Goal: Information Seeking & Learning: Learn about a topic

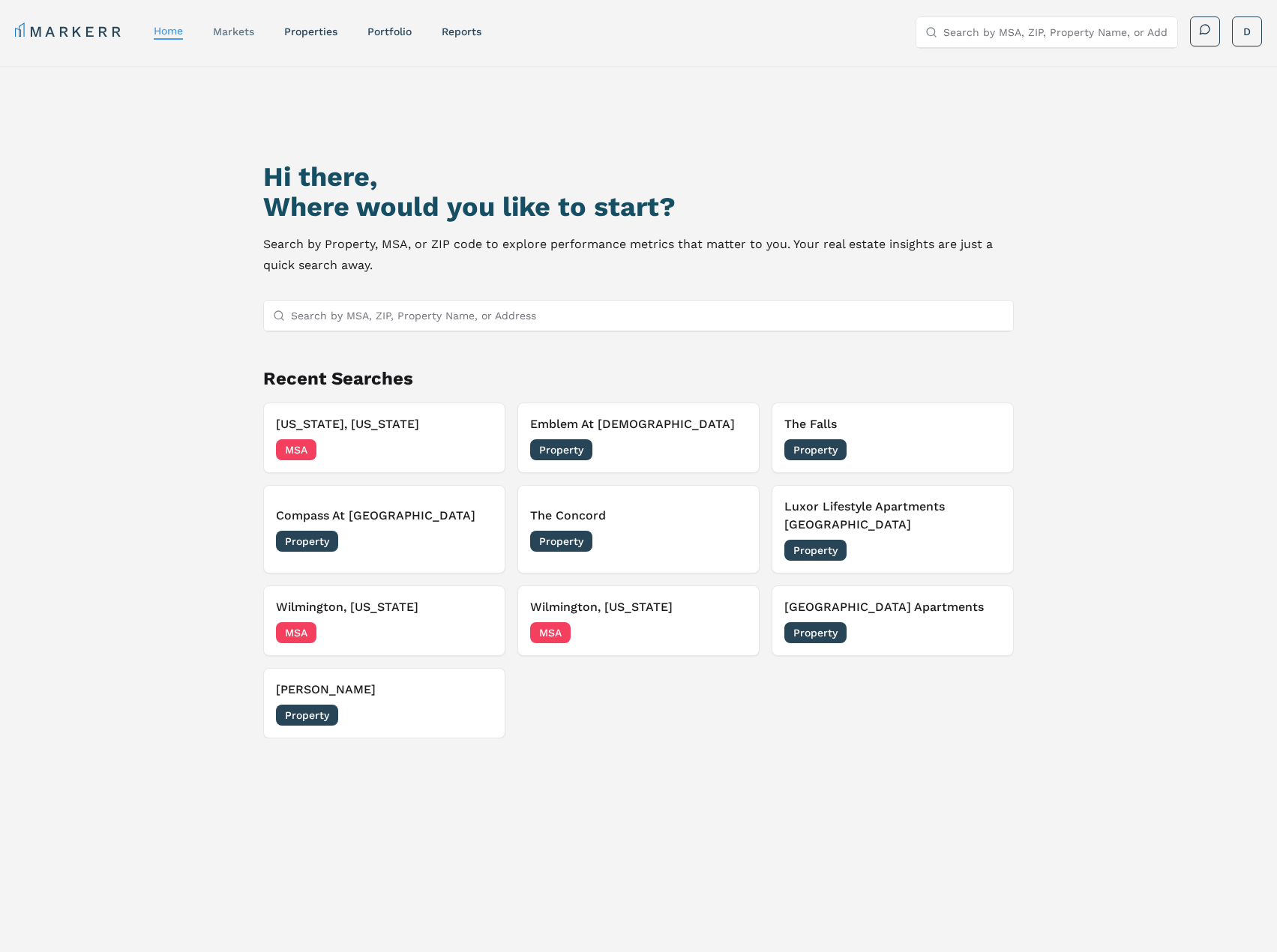
click at [217, 33] on link "markets" at bounding box center [234, 32] width 42 height 12
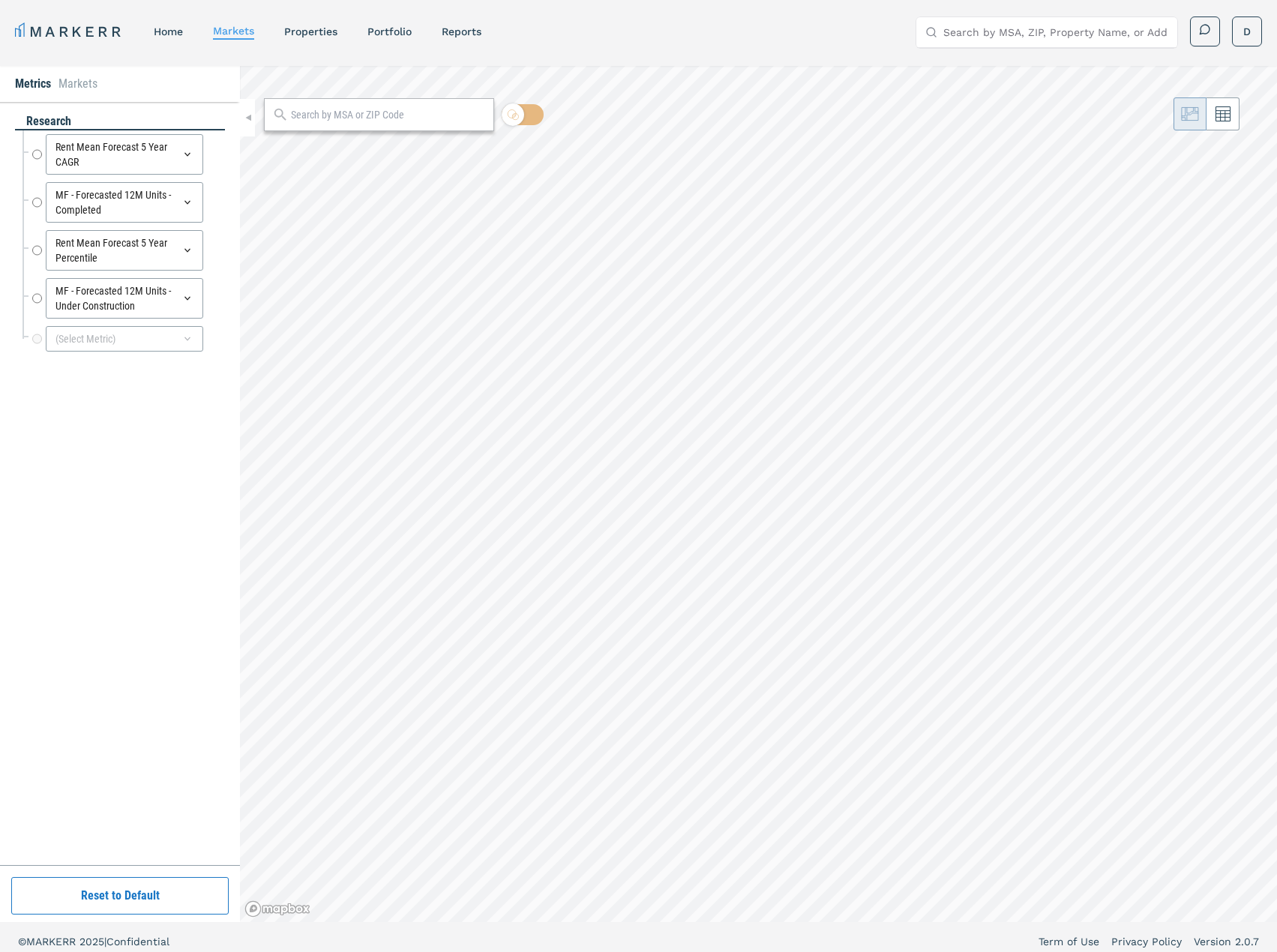
radio input "true"
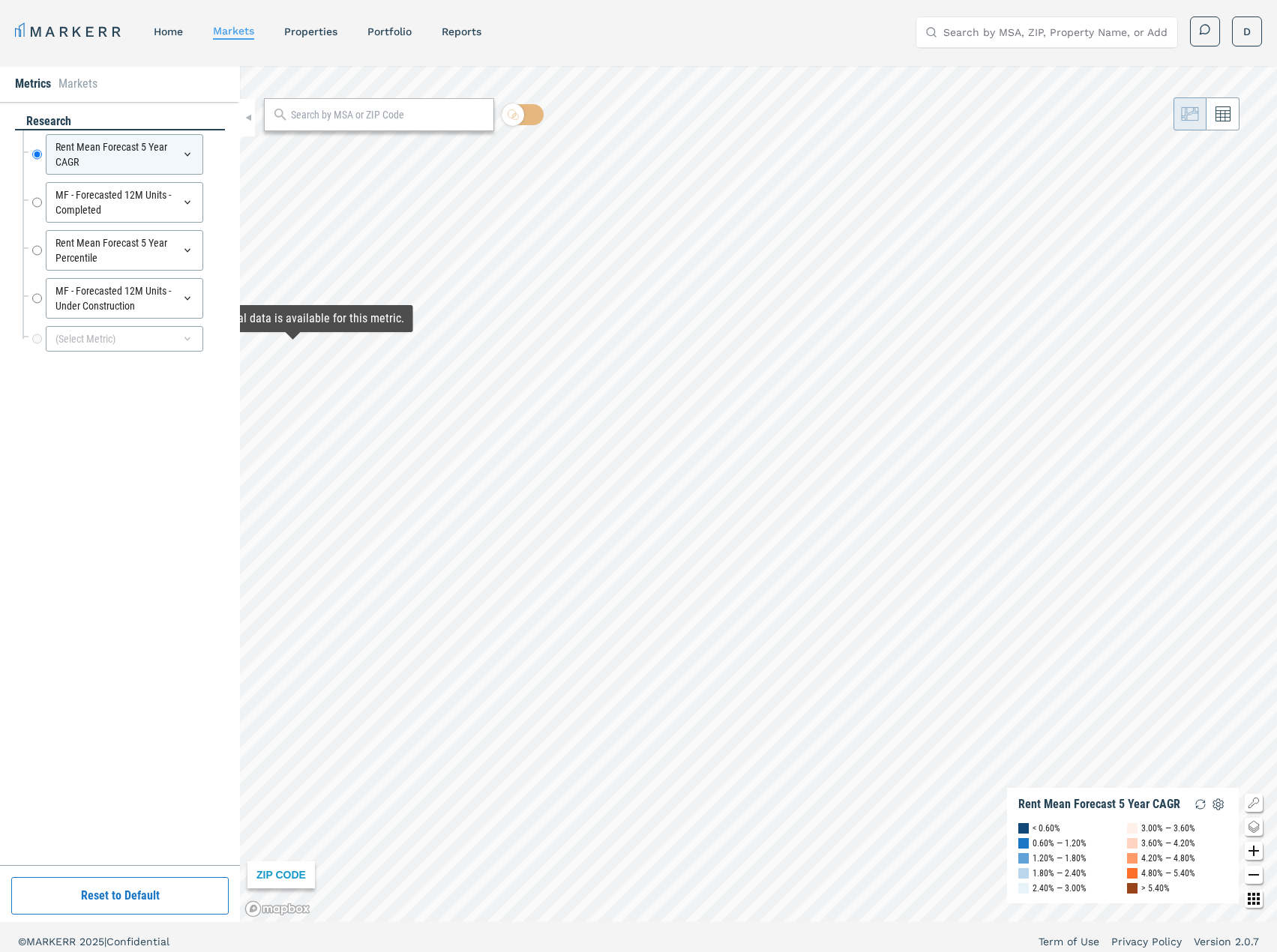
click at [76, 325] on div "(Select Metric)" at bounding box center [124, 338] width 203 height 33
click at [79, 331] on div "(Select Metric)" at bounding box center [124, 339] width 157 height 26
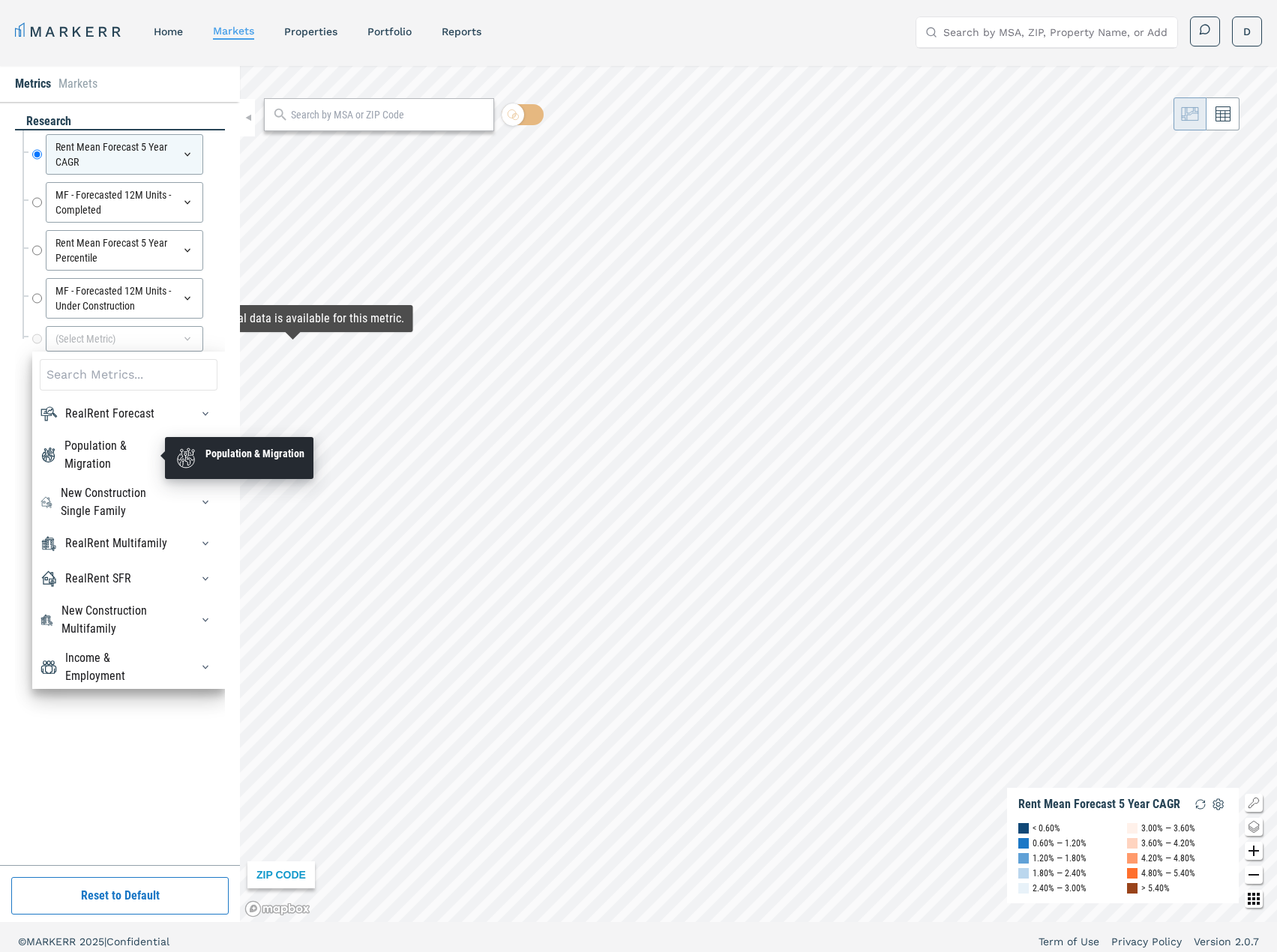
click at [110, 453] on div "Population & Migration" at bounding box center [118, 455] width 108 height 36
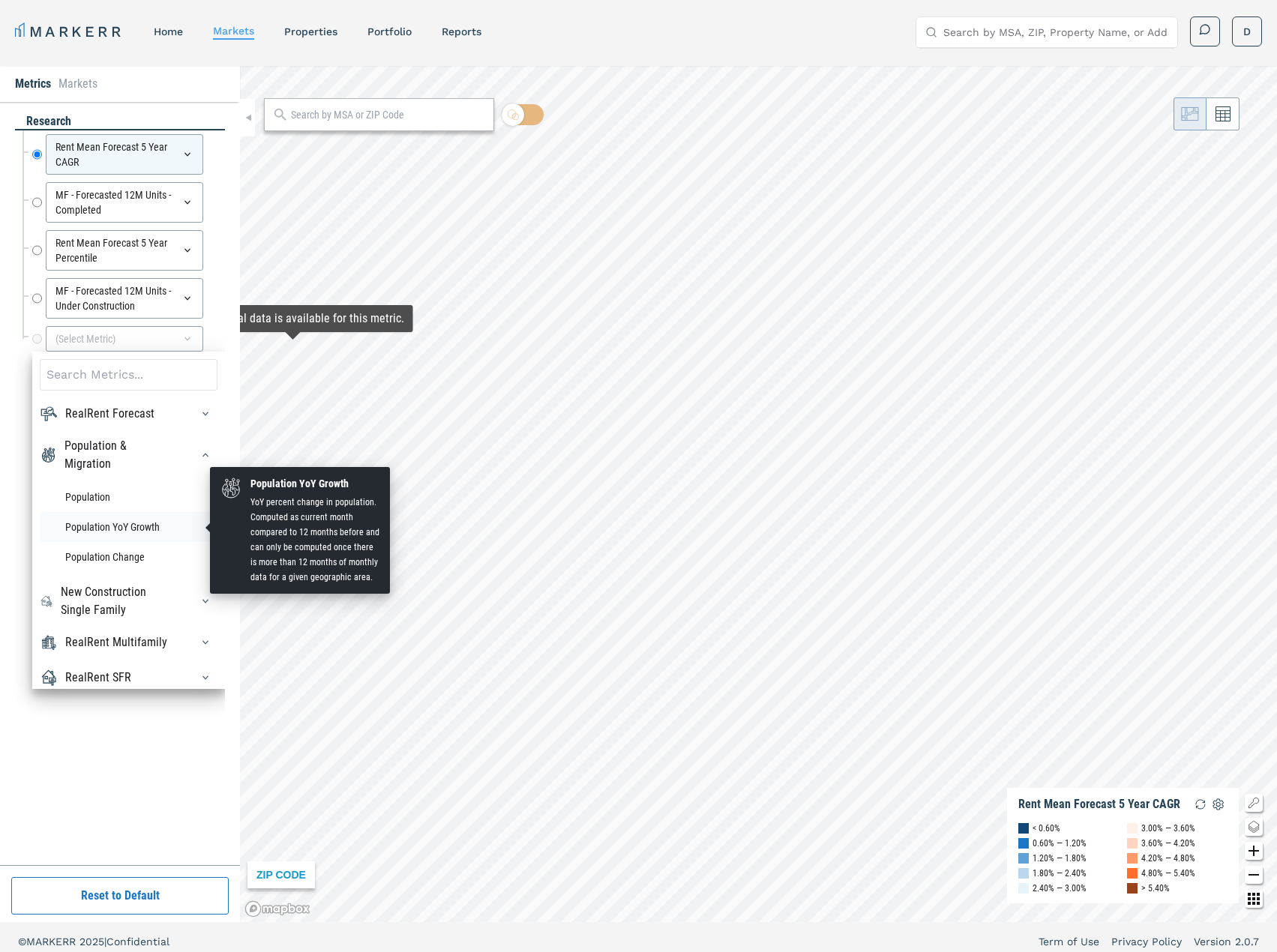
click at [105, 518] on li "Population YoY Growth" at bounding box center [129, 526] width 178 height 30
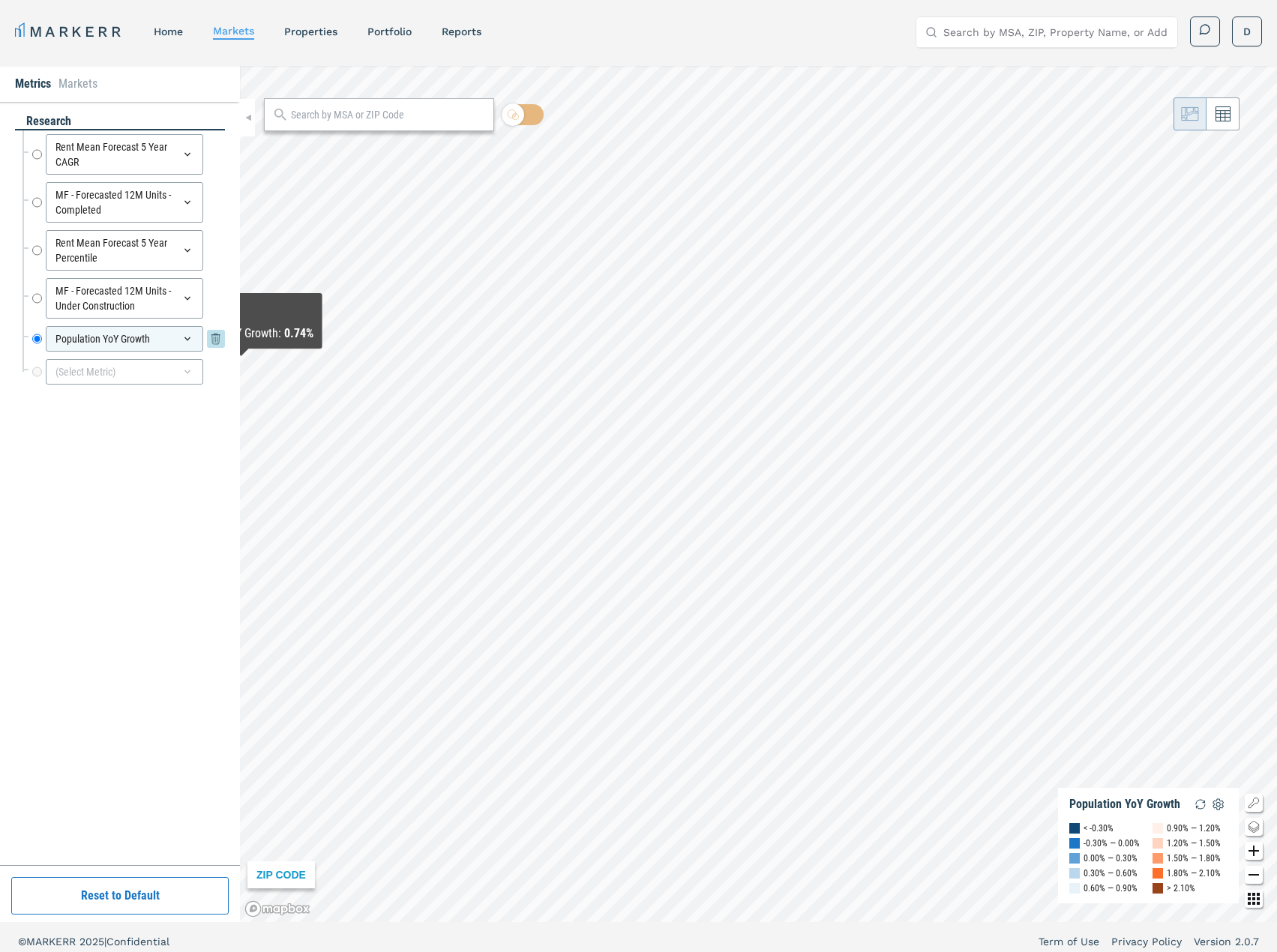
click at [188, 334] on icon at bounding box center [187, 338] width 12 height 12
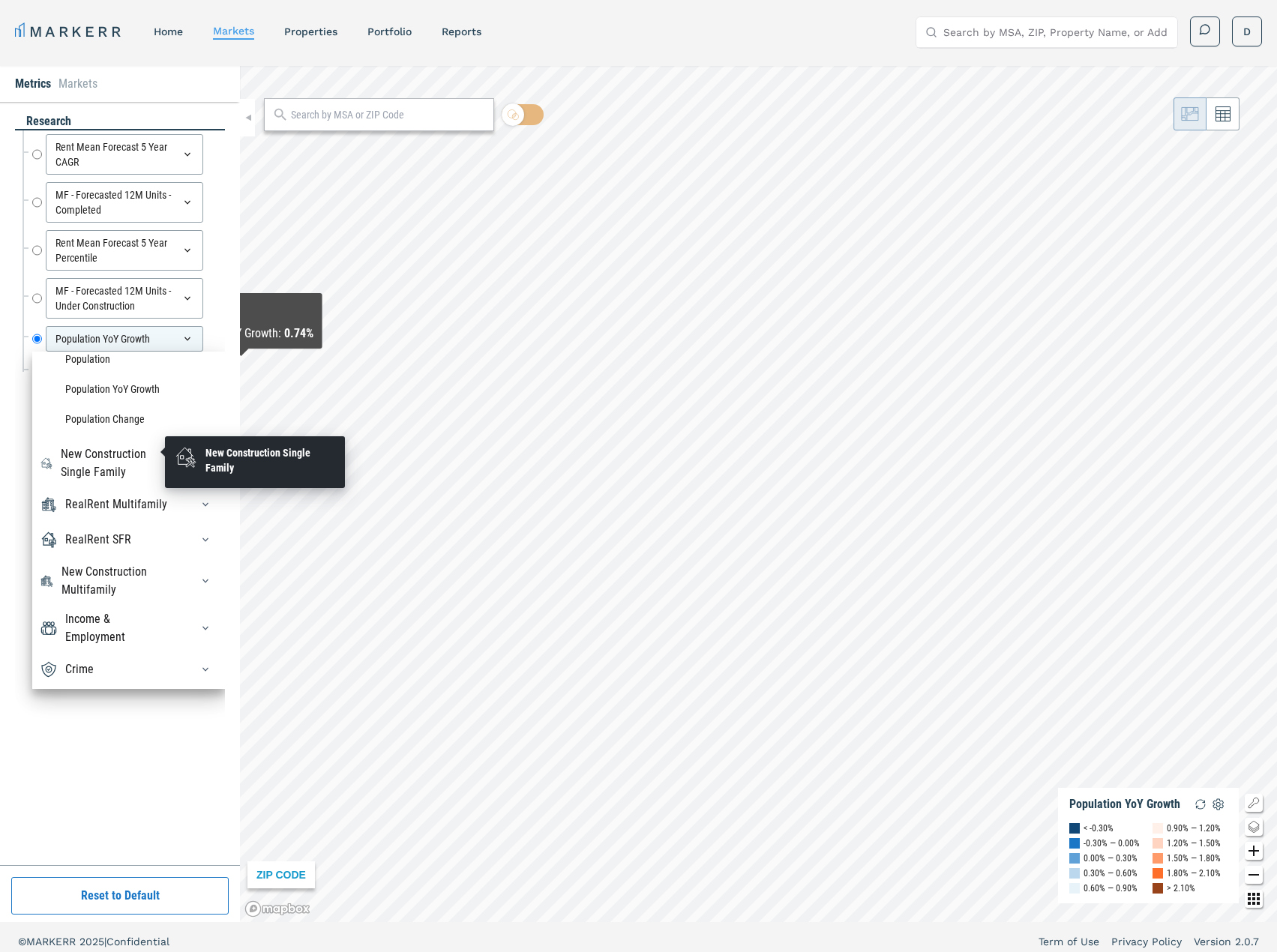
scroll to position [9, 0]
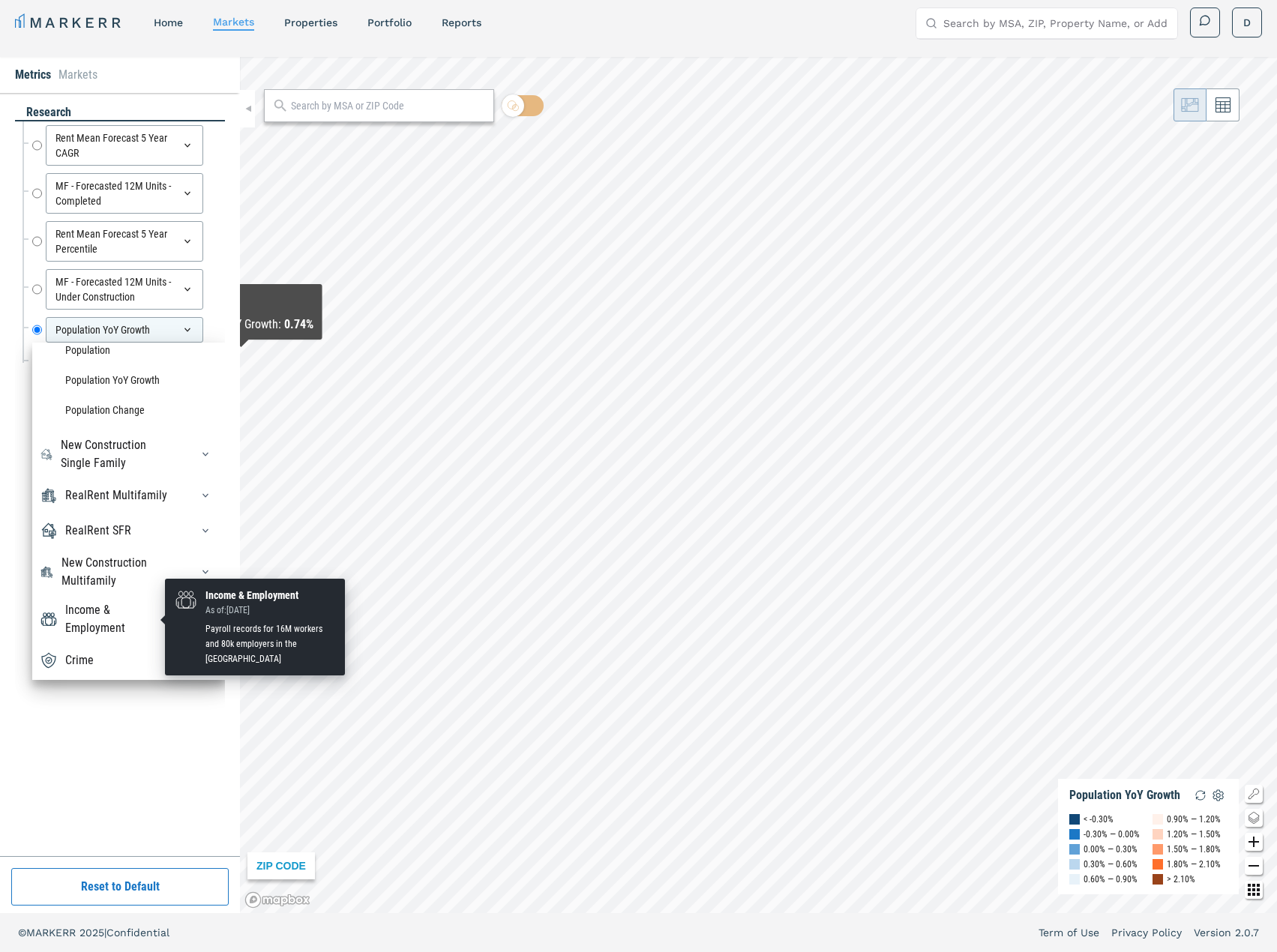
click at [86, 623] on div "Income & Employment" at bounding box center [119, 619] width 107 height 36
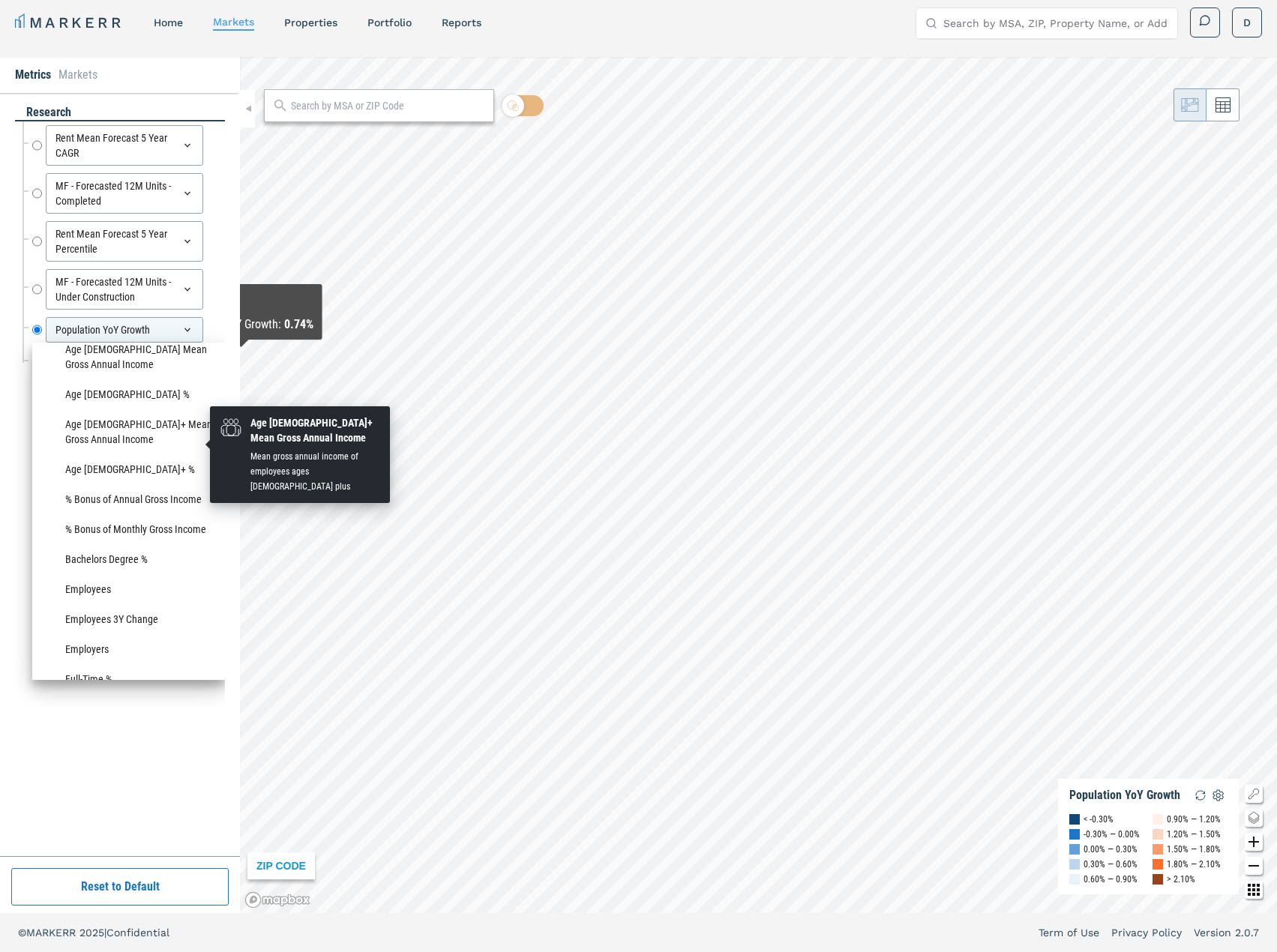
scroll to position [824, 0]
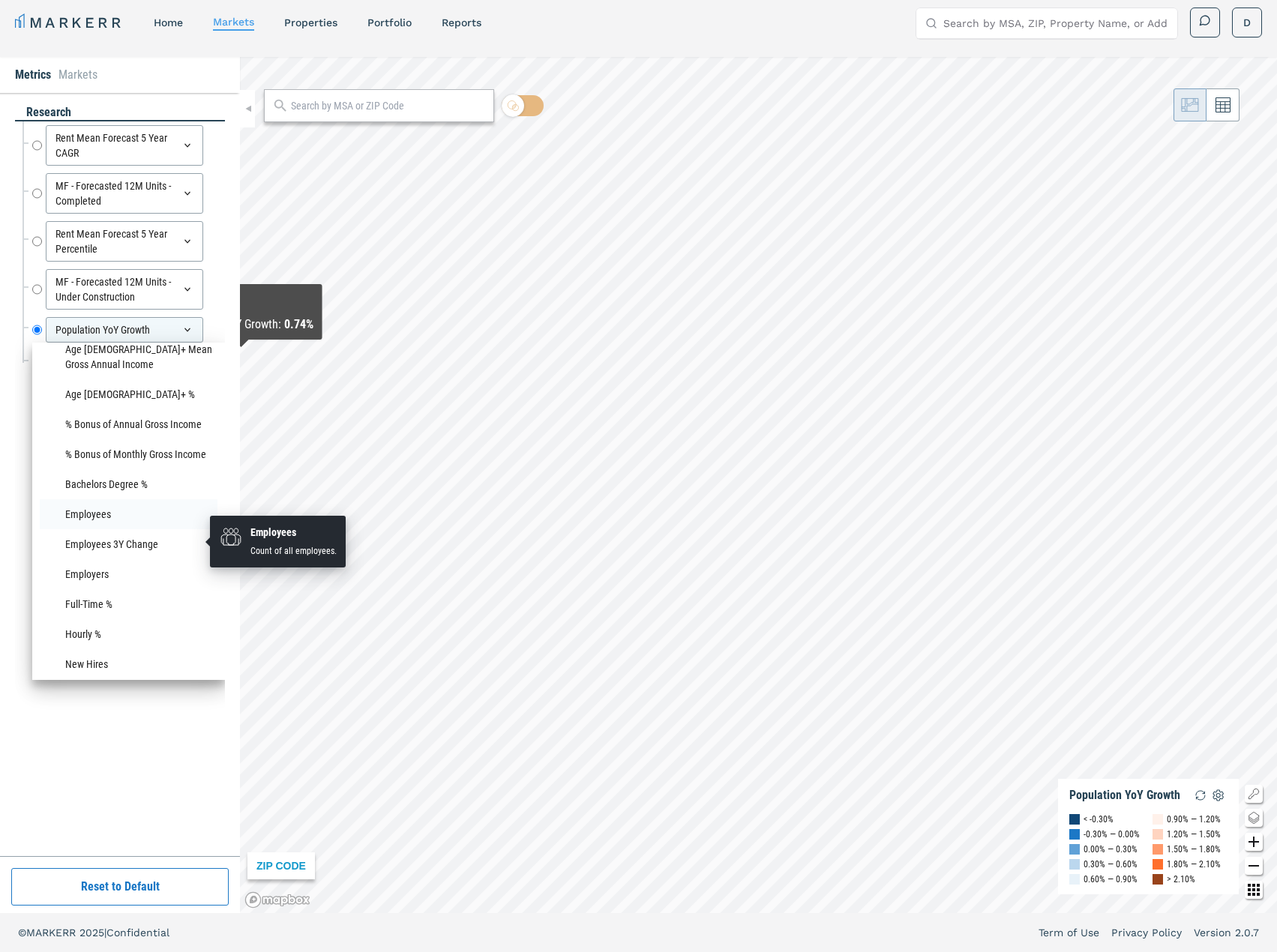
click at [106, 529] on li "Employees" at bounding box center [129, 515] width 178 height 30
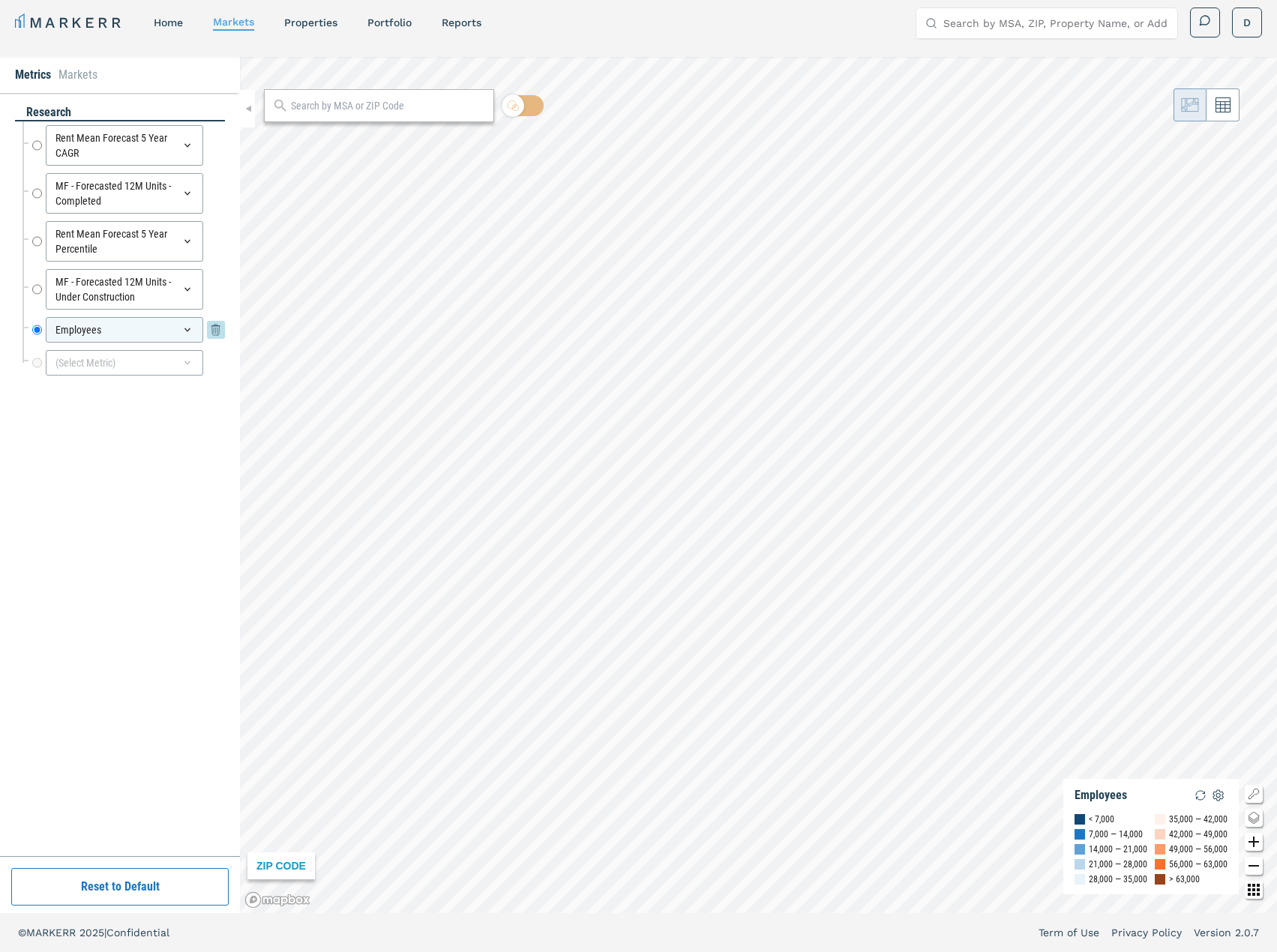
click at [154, 326] on div "Employees" at bounding box center [124, 330] width 157 height 26
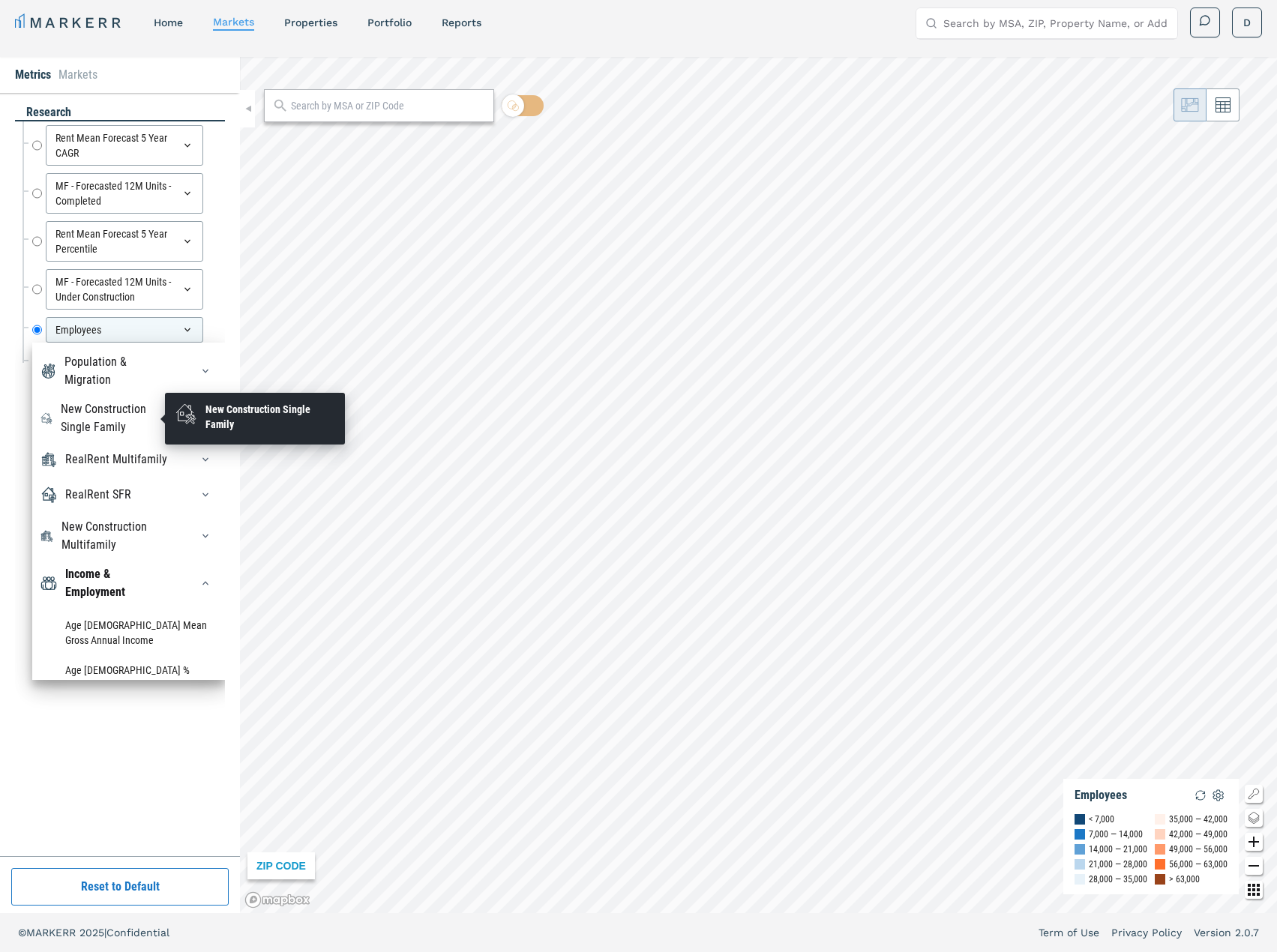
scroll to position [150, 0]
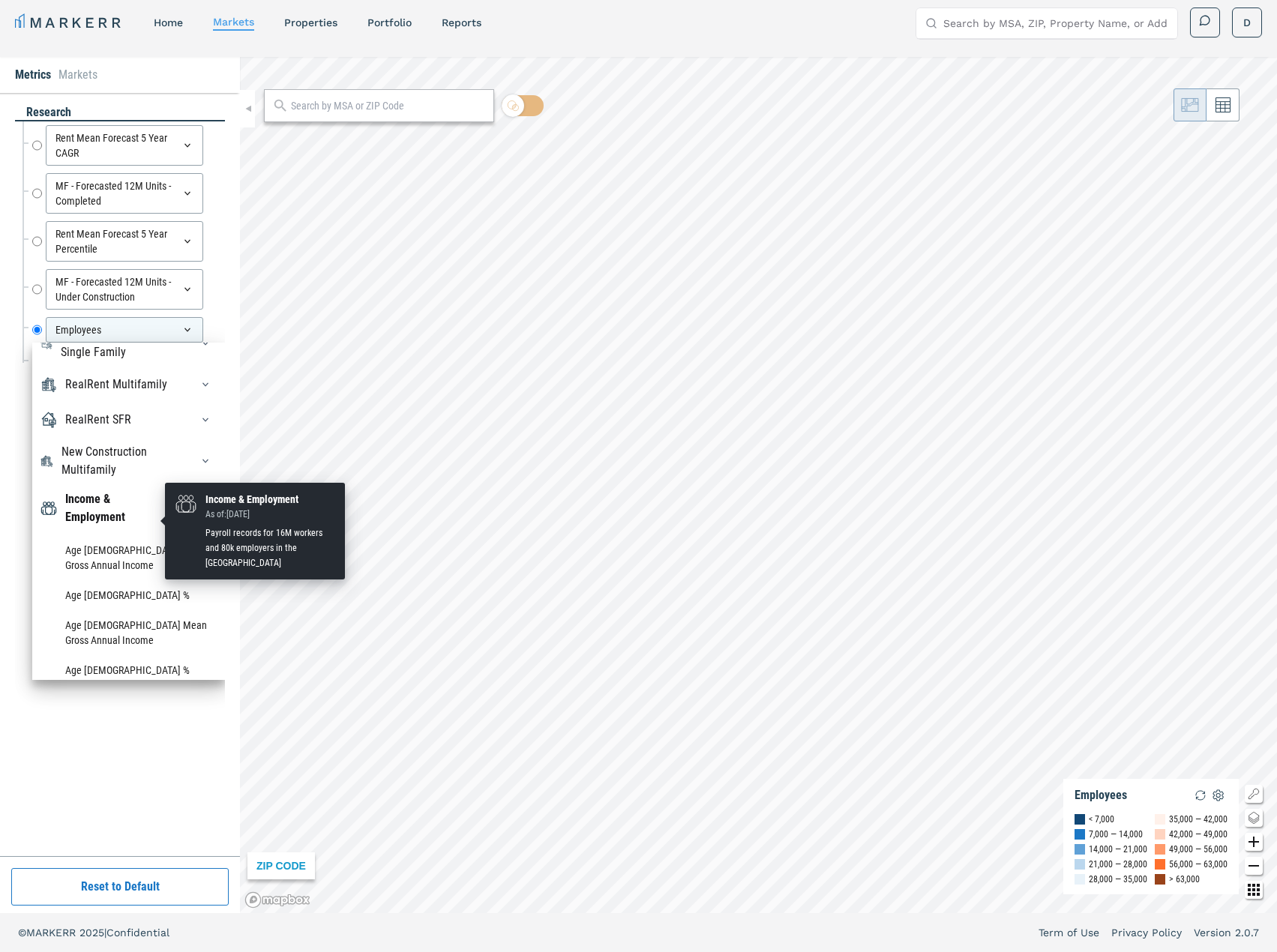
click at [100, 518] on div "Income & Employment" at bounding box center [119, 508] width 107 height 36
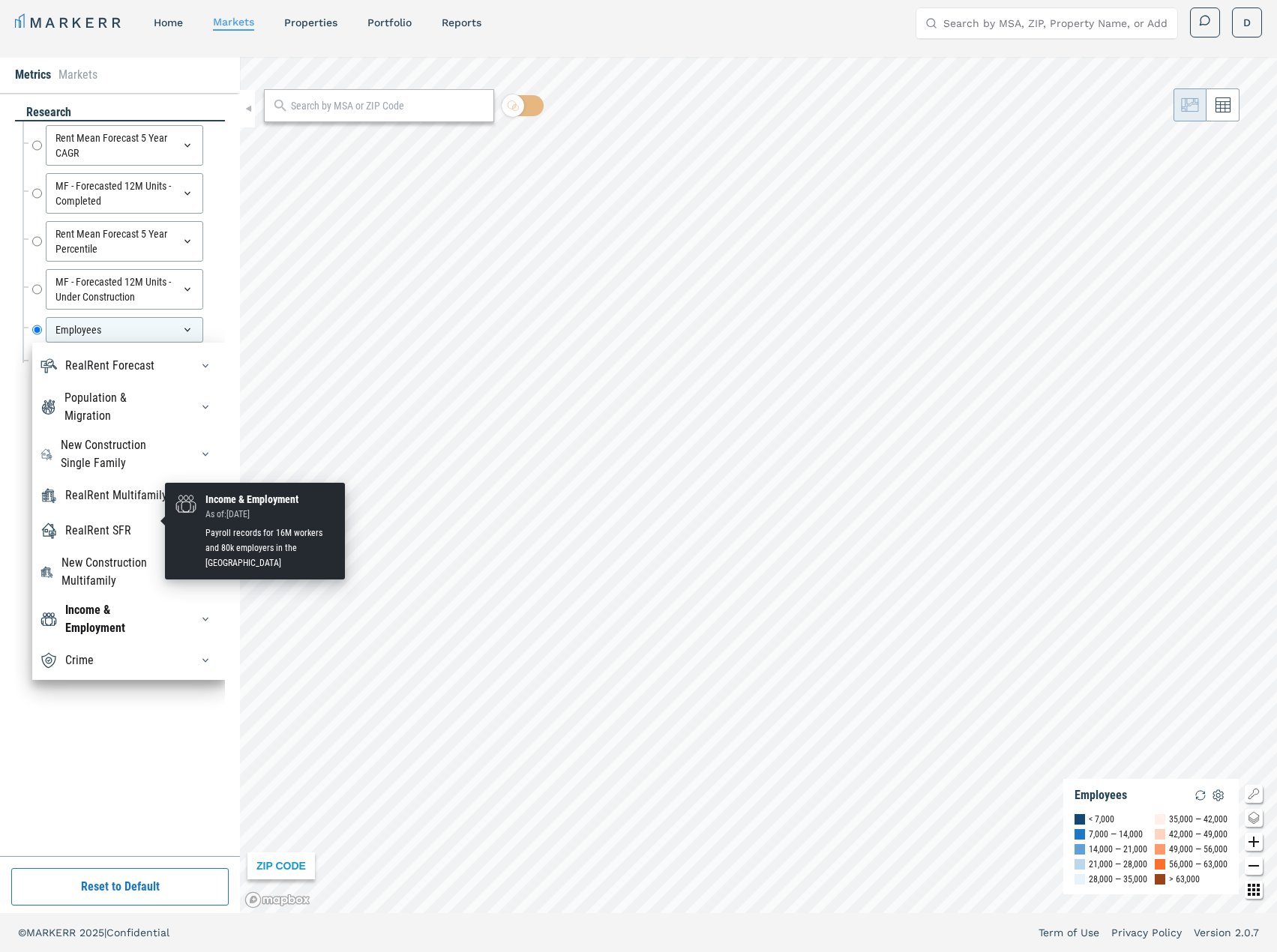
scroll to position [51, 0]
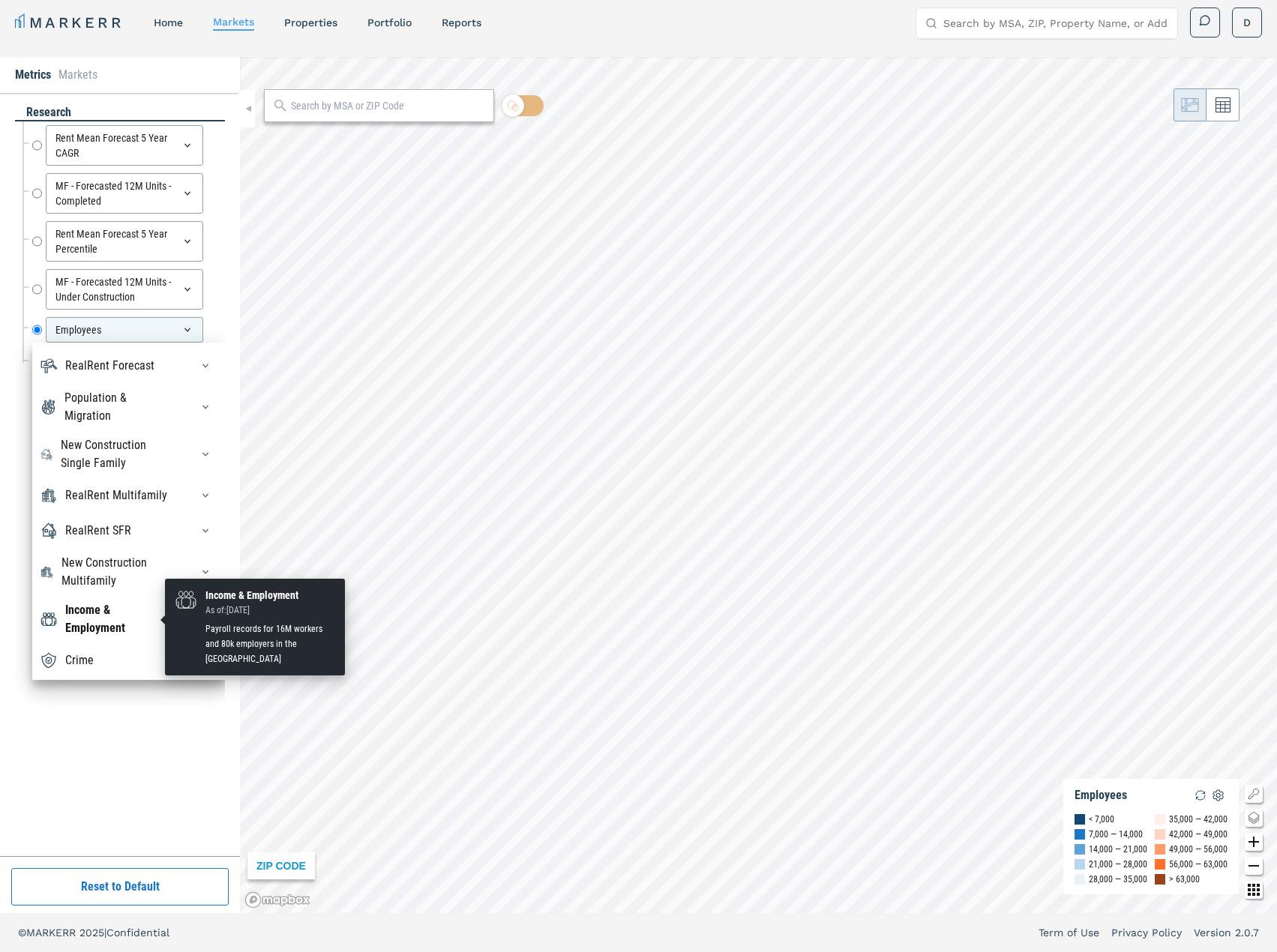
click at [91, 618] on div "Income & Employment" at bounding box center [119, 619] width 107 height 36
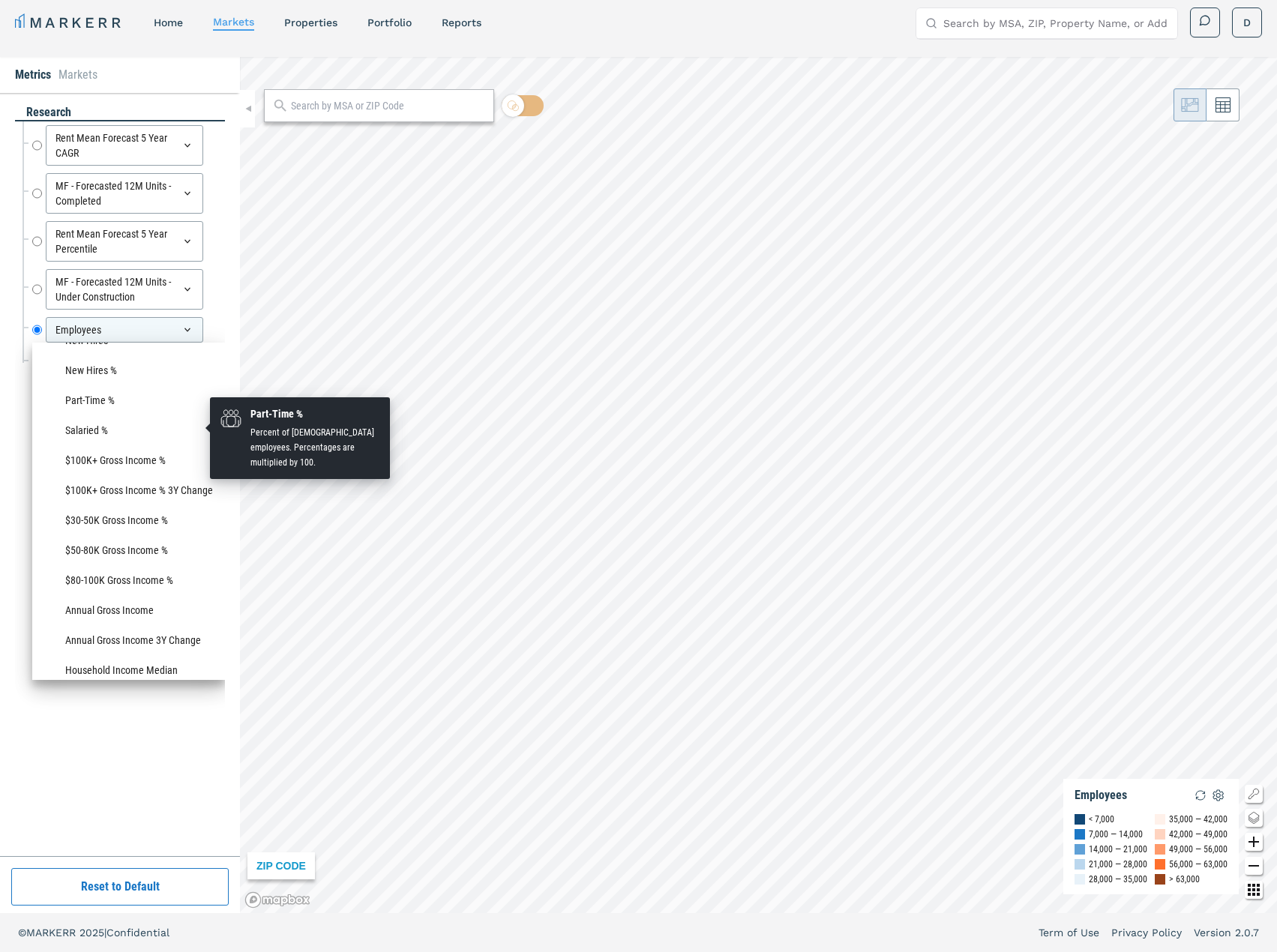
scroll to position [1124, 0]
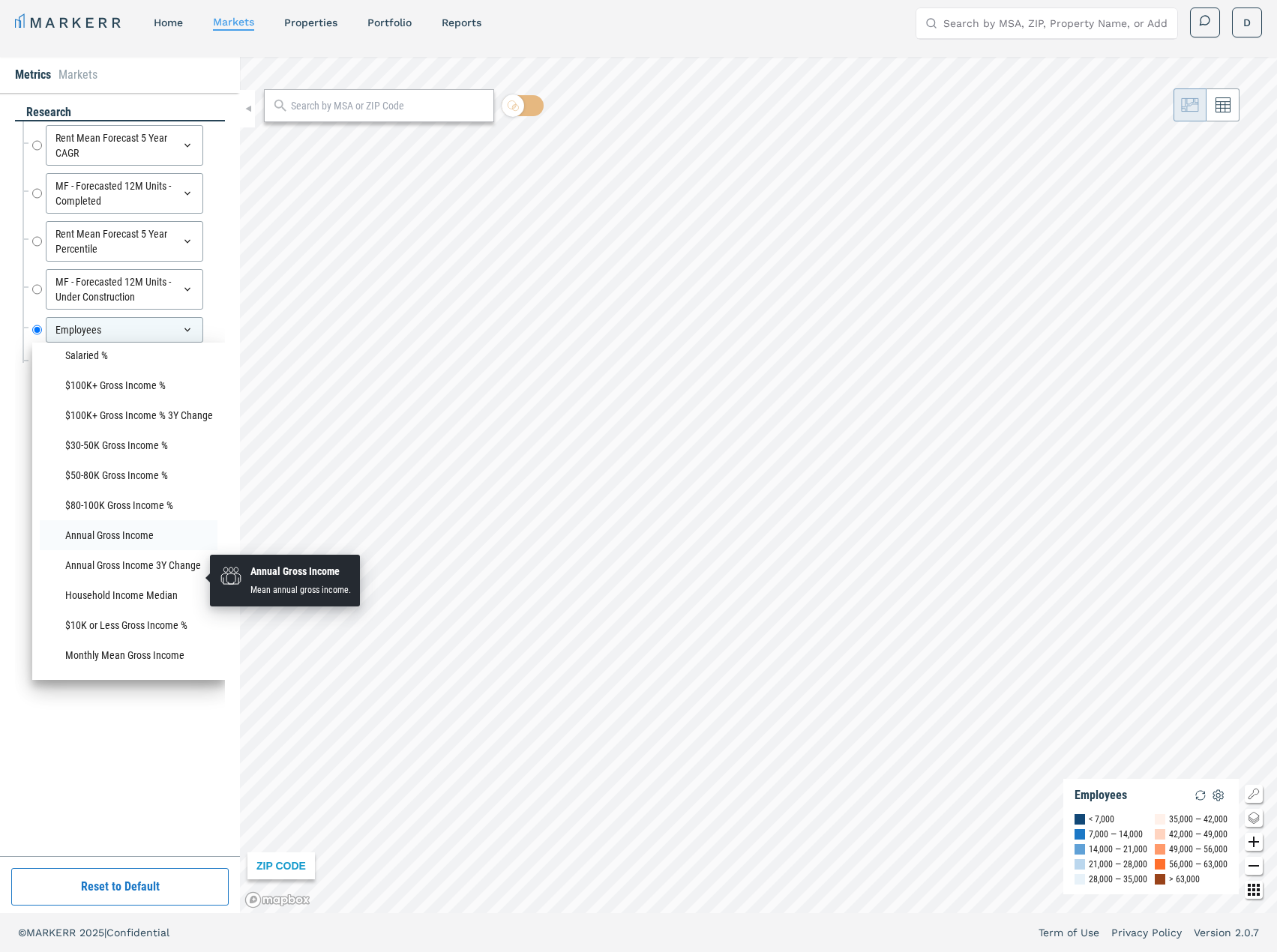
click at [126, 550] on li "Annual Gross Income" at bounding box center [129, 535] width 178 height 30
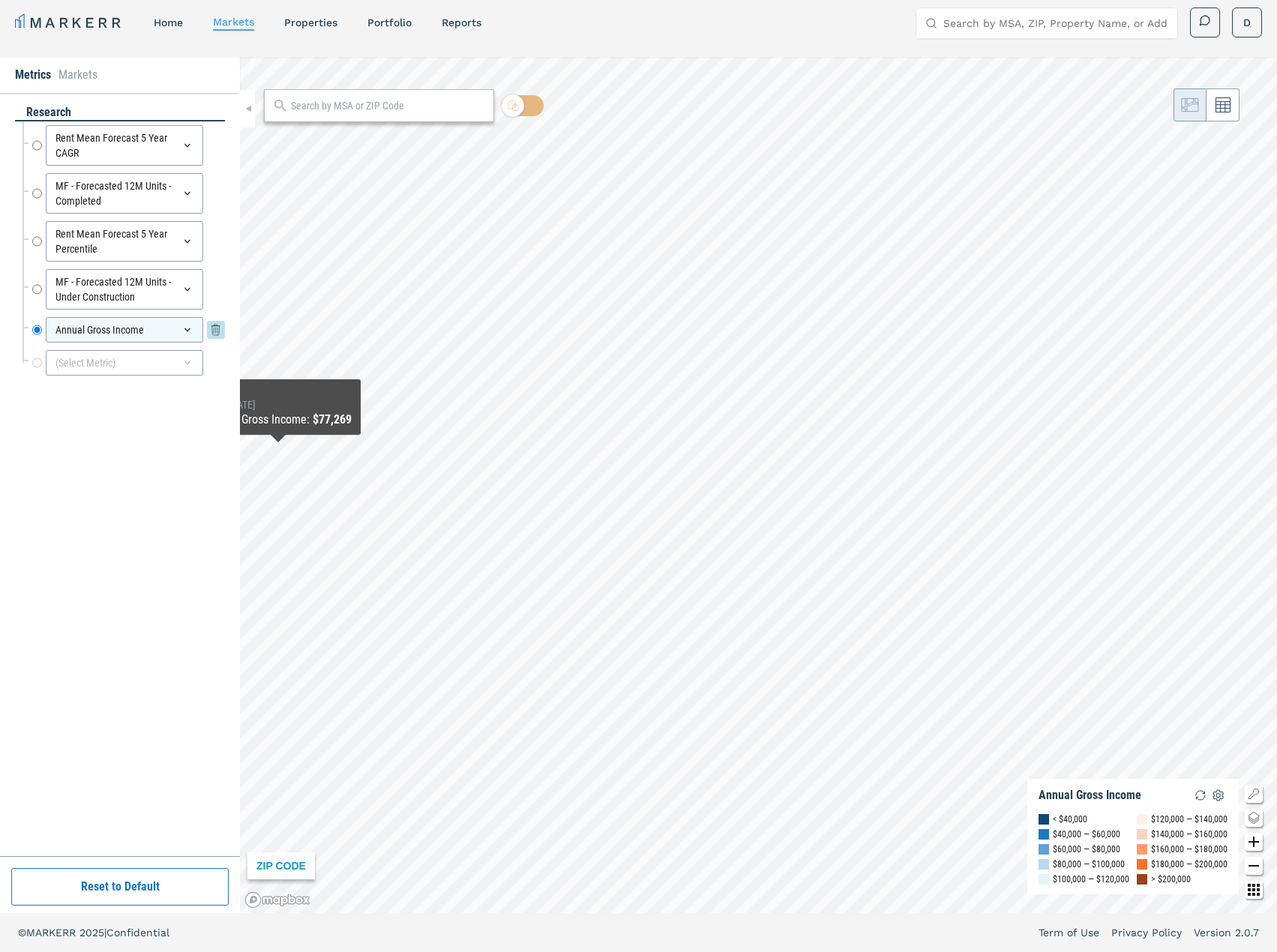
click at [112, 327] on div "Annual Gross Income" at bounding box center [124, 330] width 157 height 26
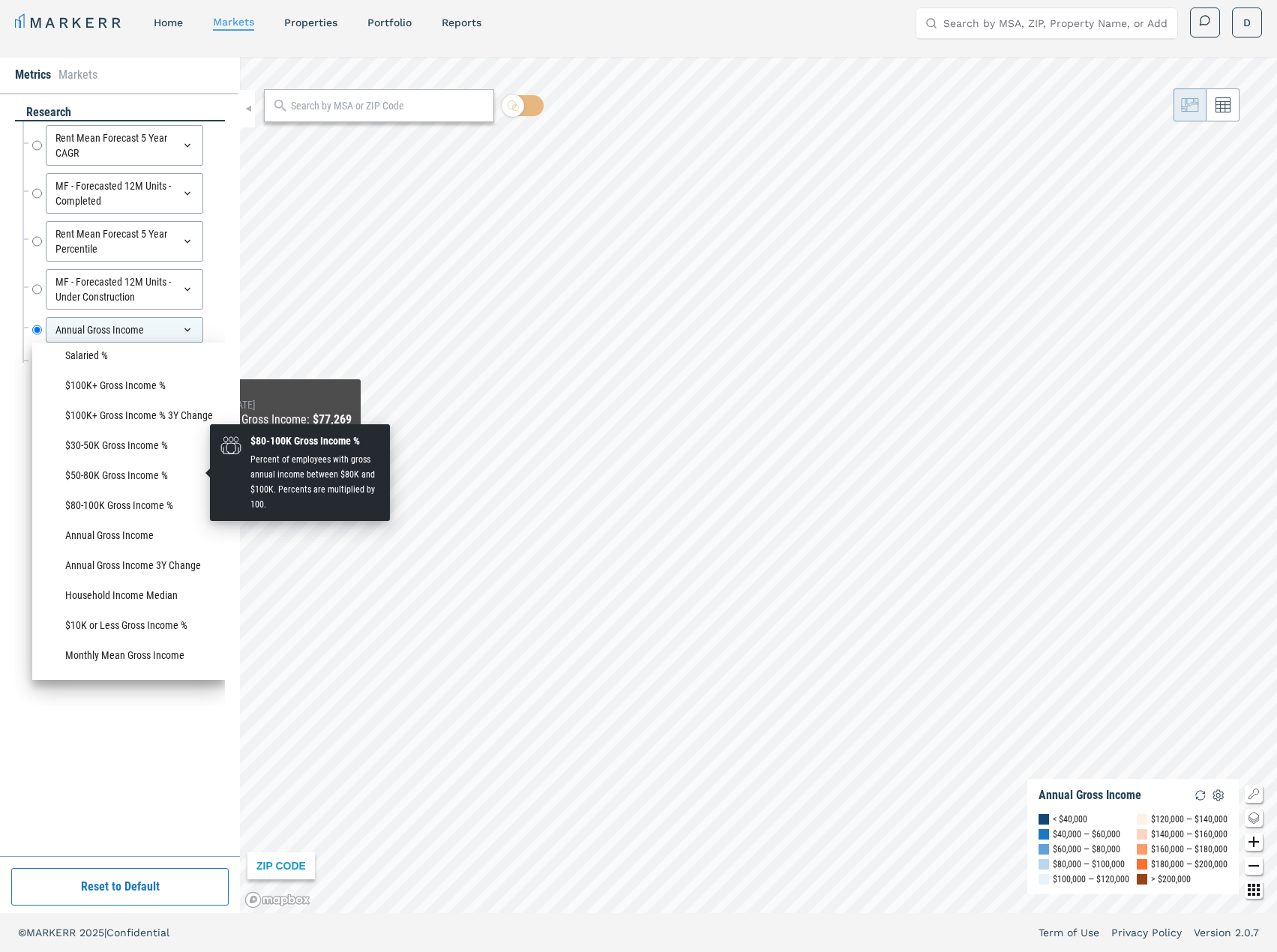
scroll to position [1199, 0]
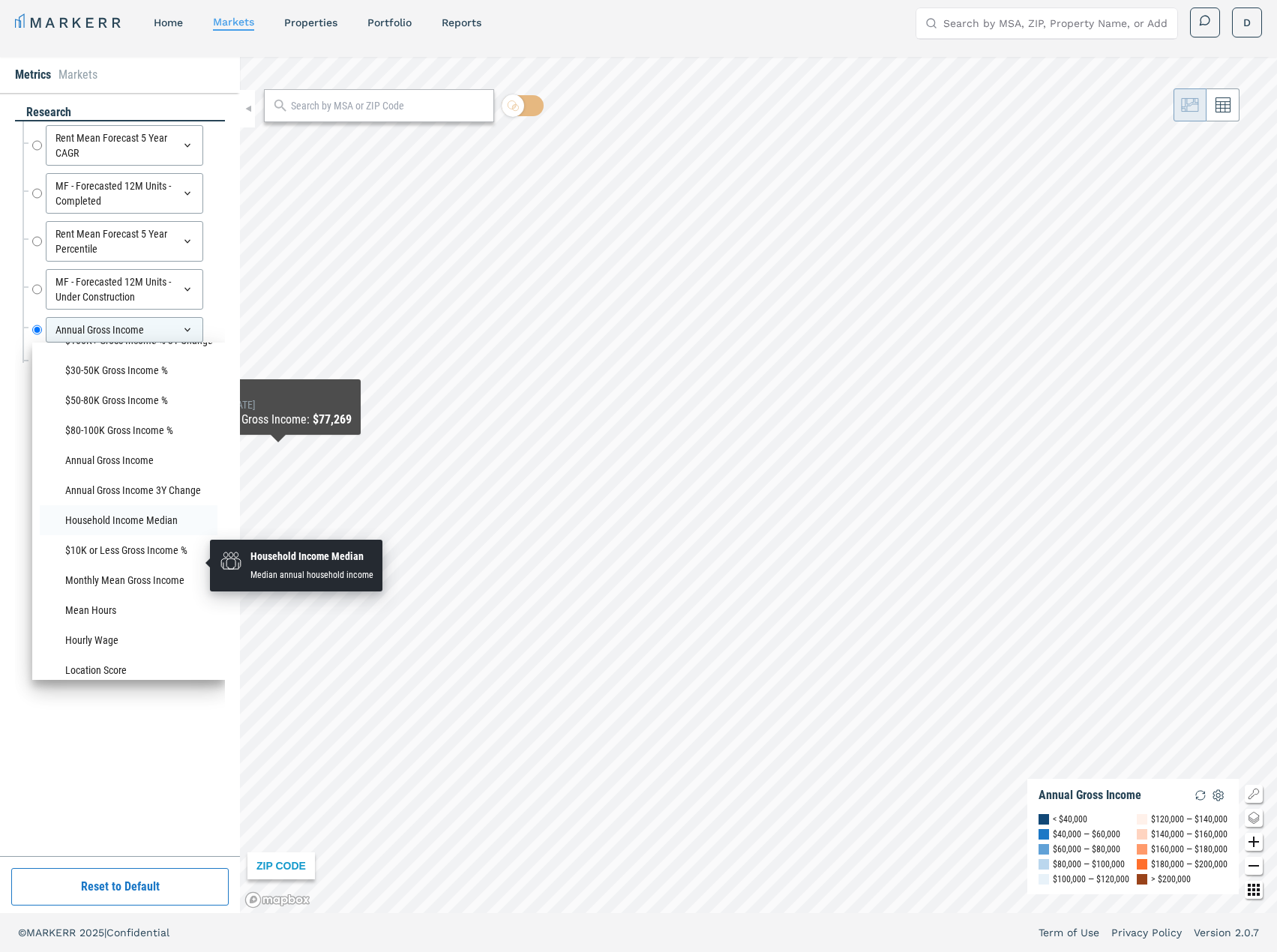
click at [117, 535] on li "Household Income Median" at bounding box center [129, 521] width 178 height 30
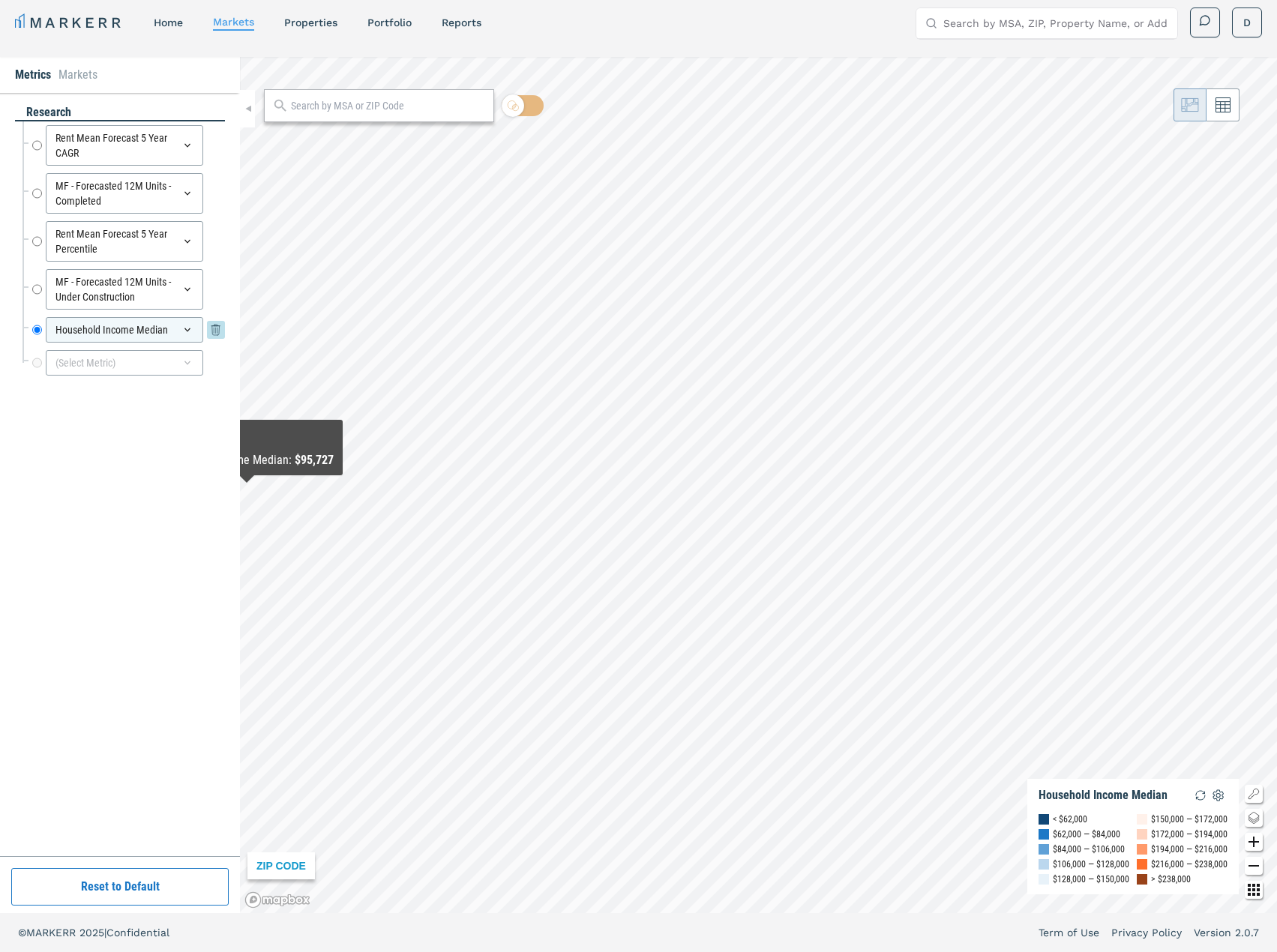
click at [134, 326] on div "Household Income Median" at bounding box center [124, 330] width 157 height 26
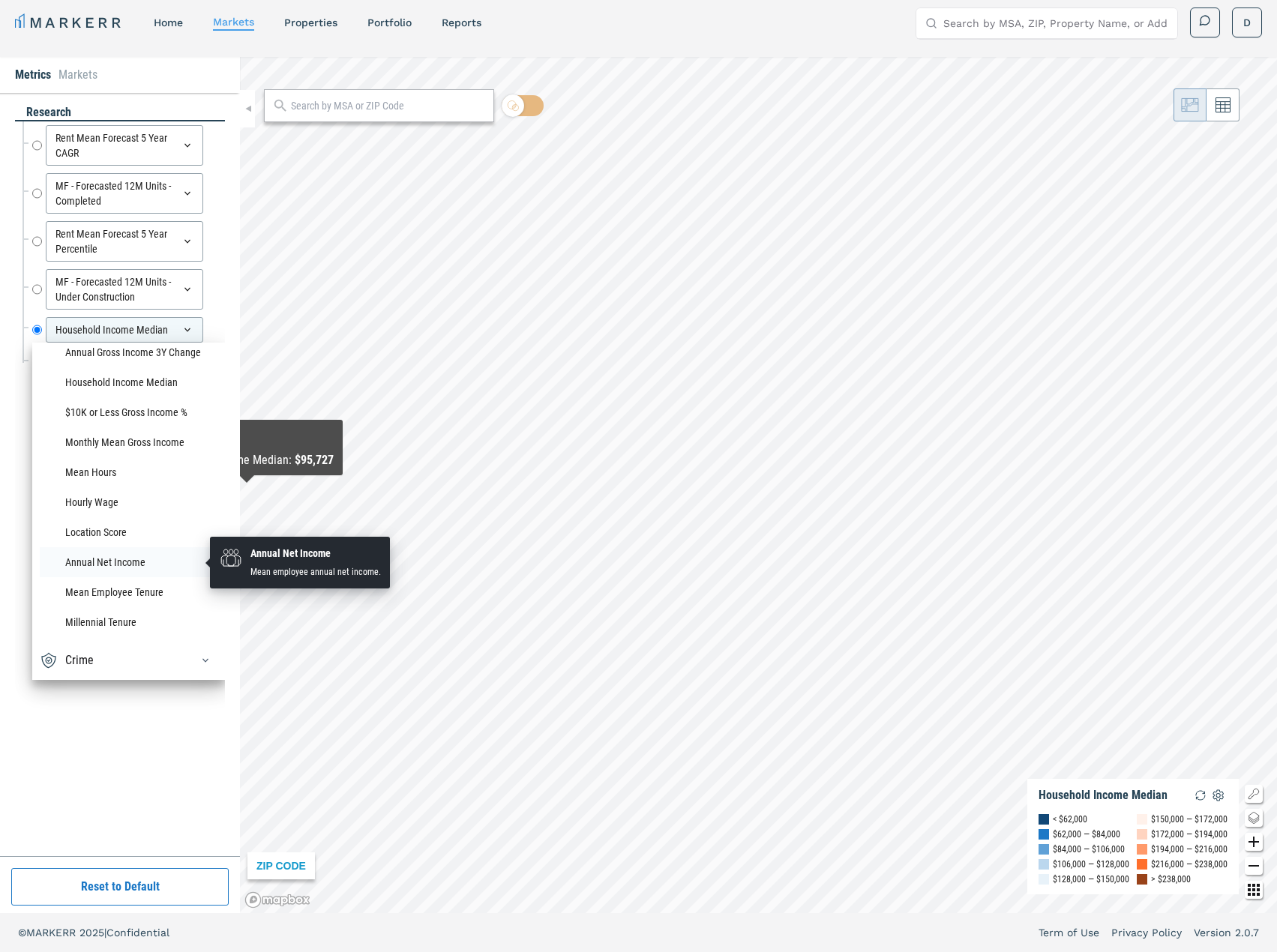
scroll to position [1380, 0]
click at [101, 660] on div "Crime" at bounding box center [129, 660] width 178 height 24
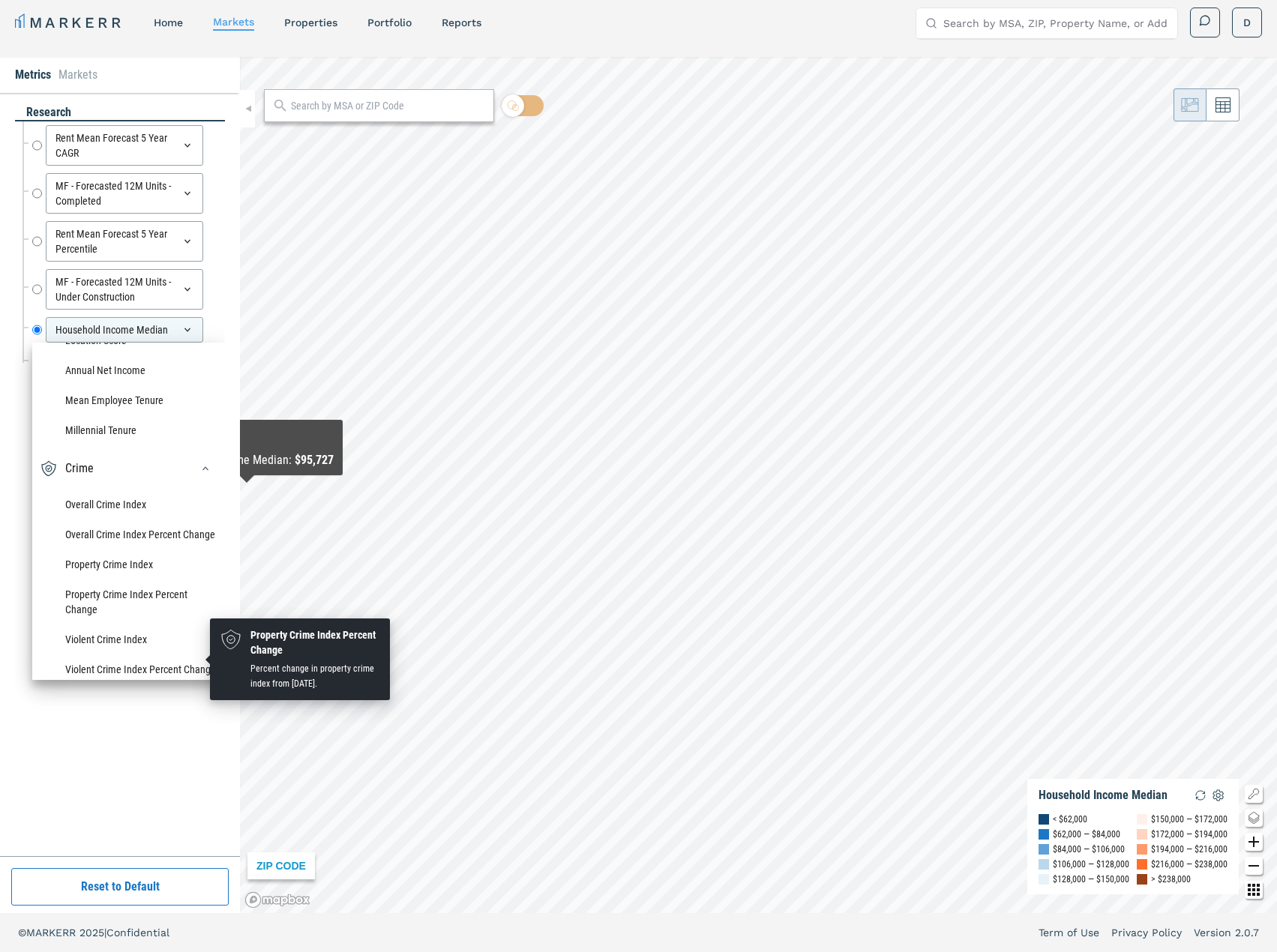
scroll to position [1604, 0]
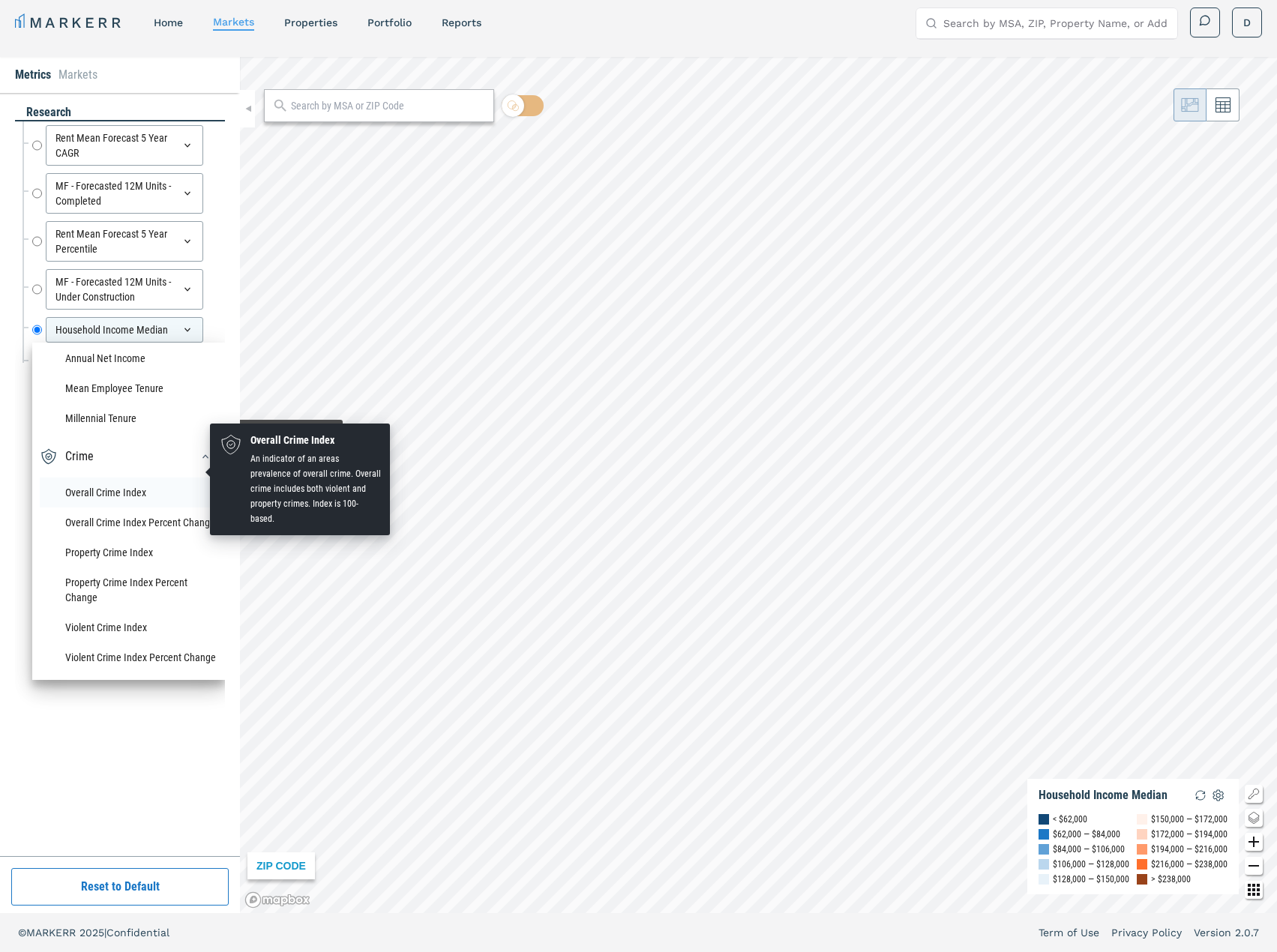
click at [113, 478] on li "Overall Crime Index" at bounding box center [129, 493] width 178 height 30
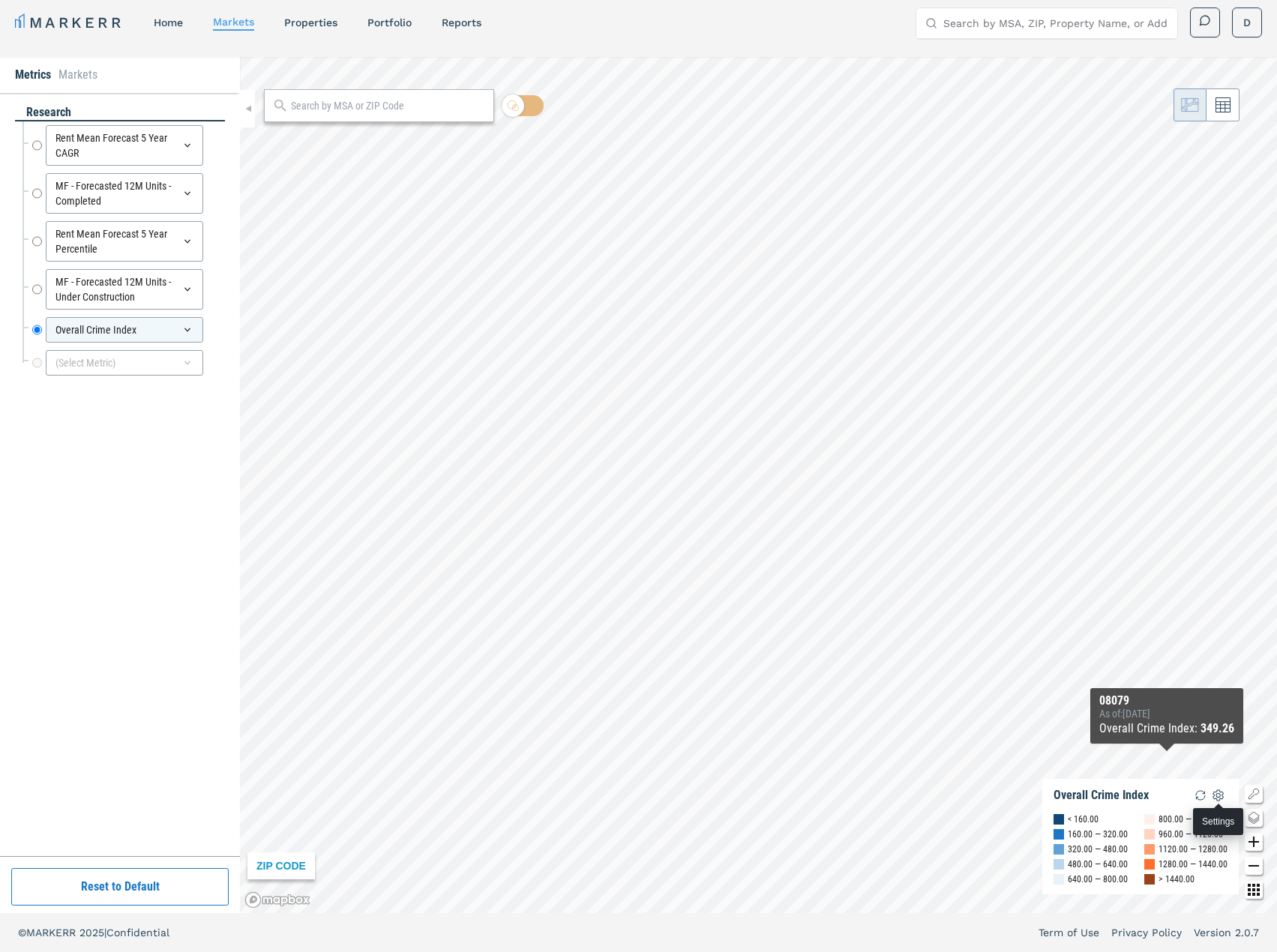
click at [1218, 790] on img "button" at bounding box center [1219, 796] width 18 height 18
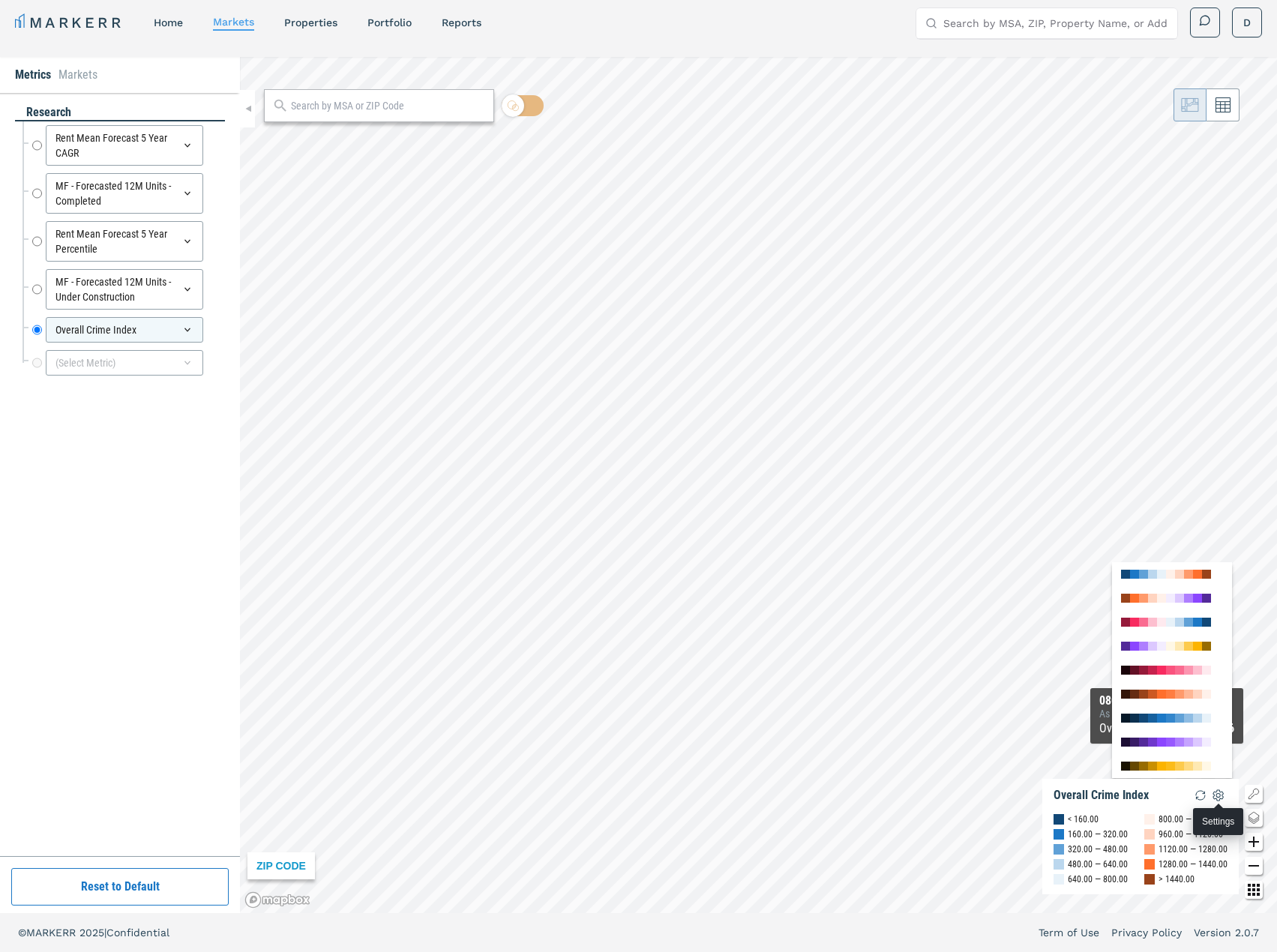
click at [1221, 791] on img "button" at bounding box center [1219, 796] width 18 height 18
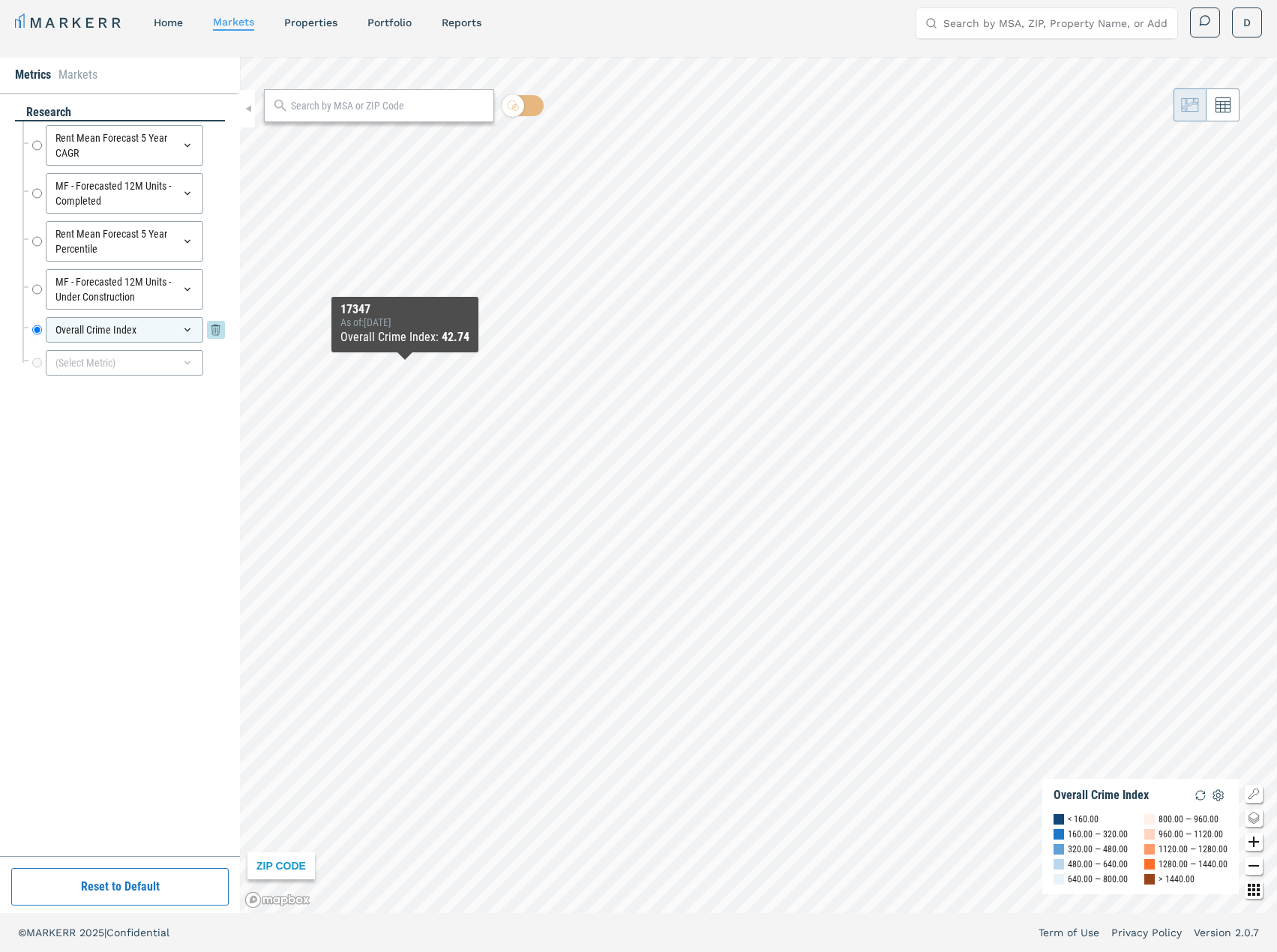
click at [79, 329] on div "Overall Crime Index" at bounding box center [124, 330] width 157 height 26
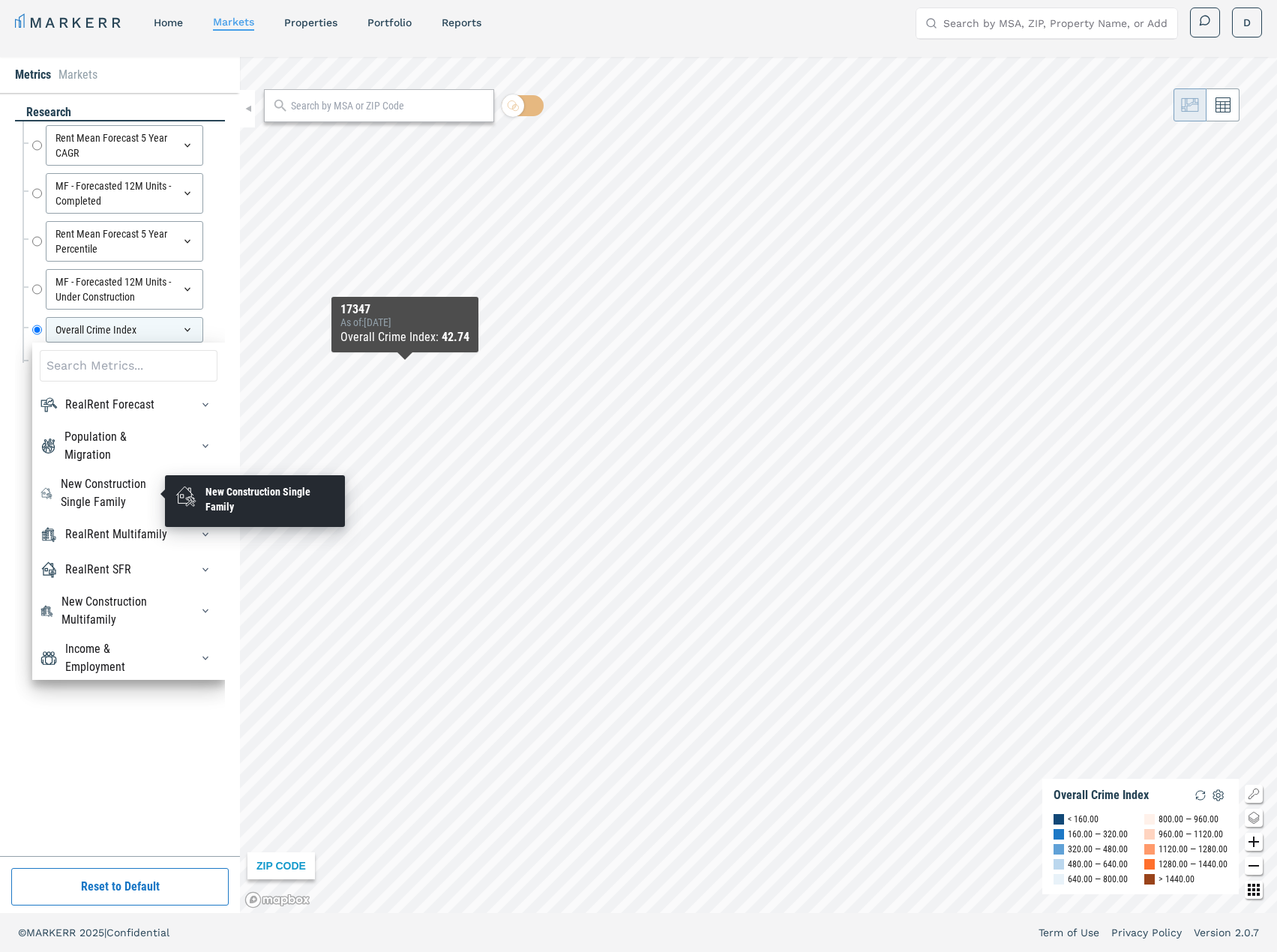
scroll to position [285, 0]
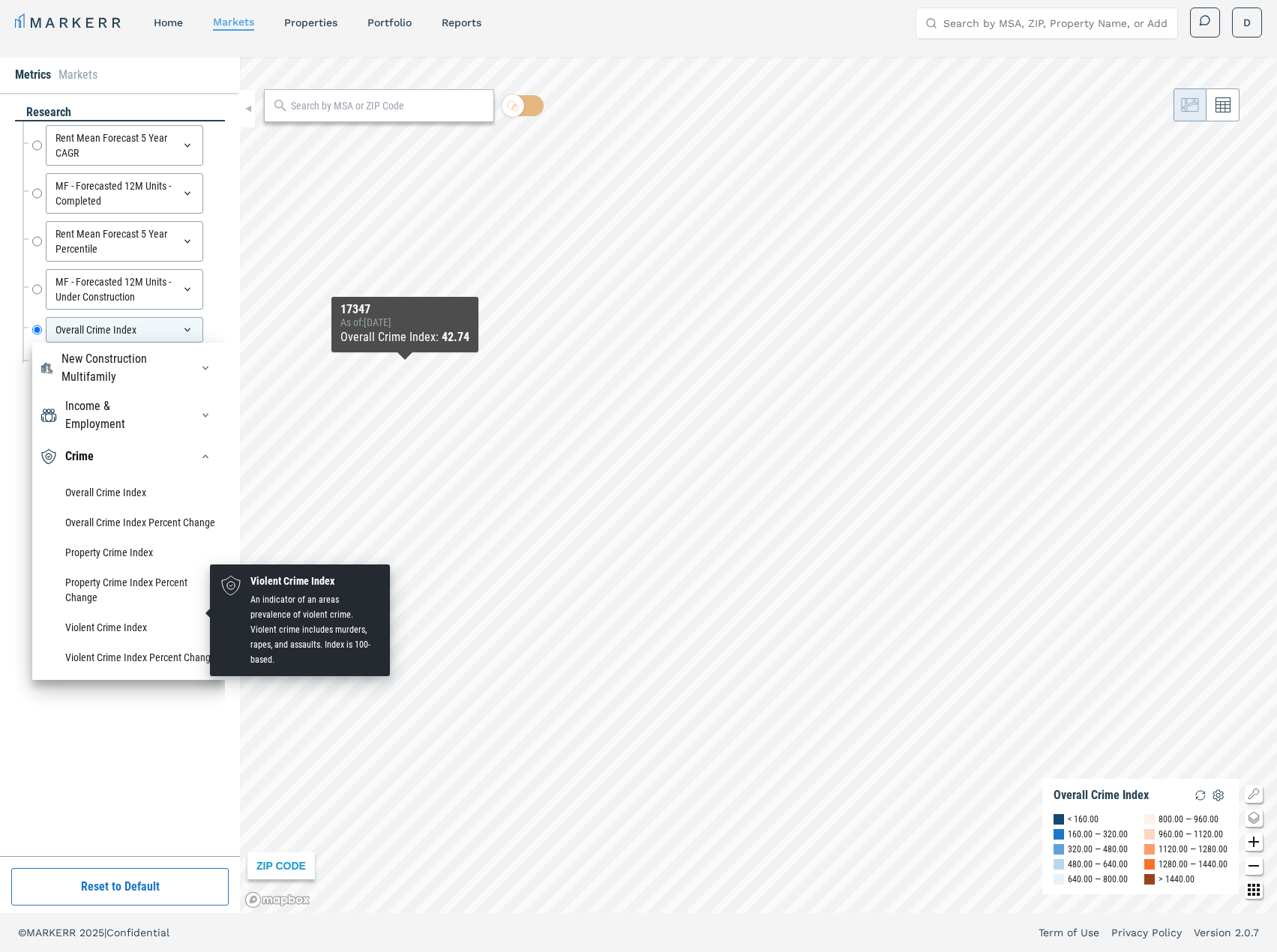
click at [100, 613] on li "Violent Crime Index" at bounding box center [129, 627] width 178 height 30
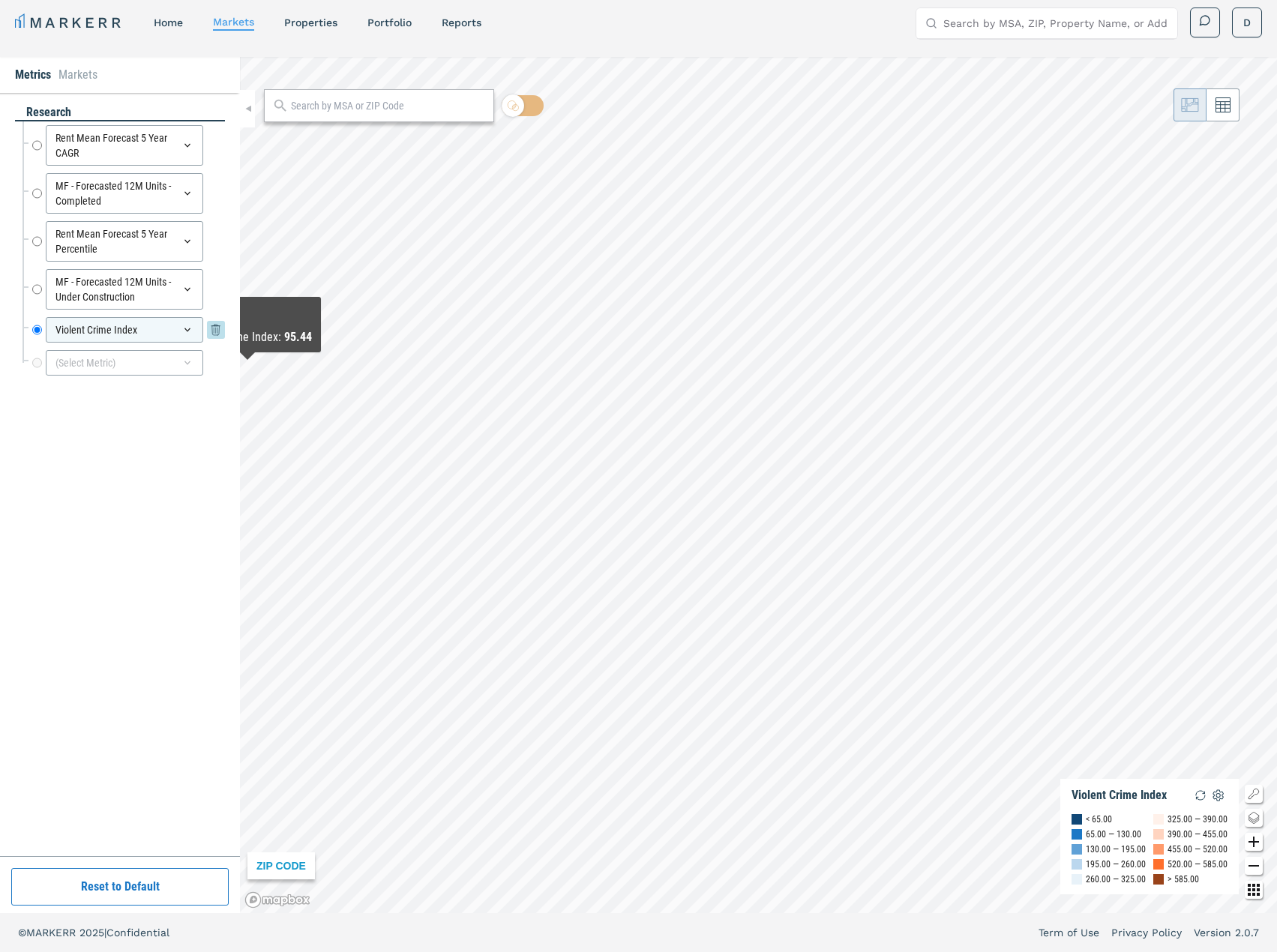
click at [166, 330] on div "Violent Crime Index" at bounding box center [124, 330] width 157 height 26
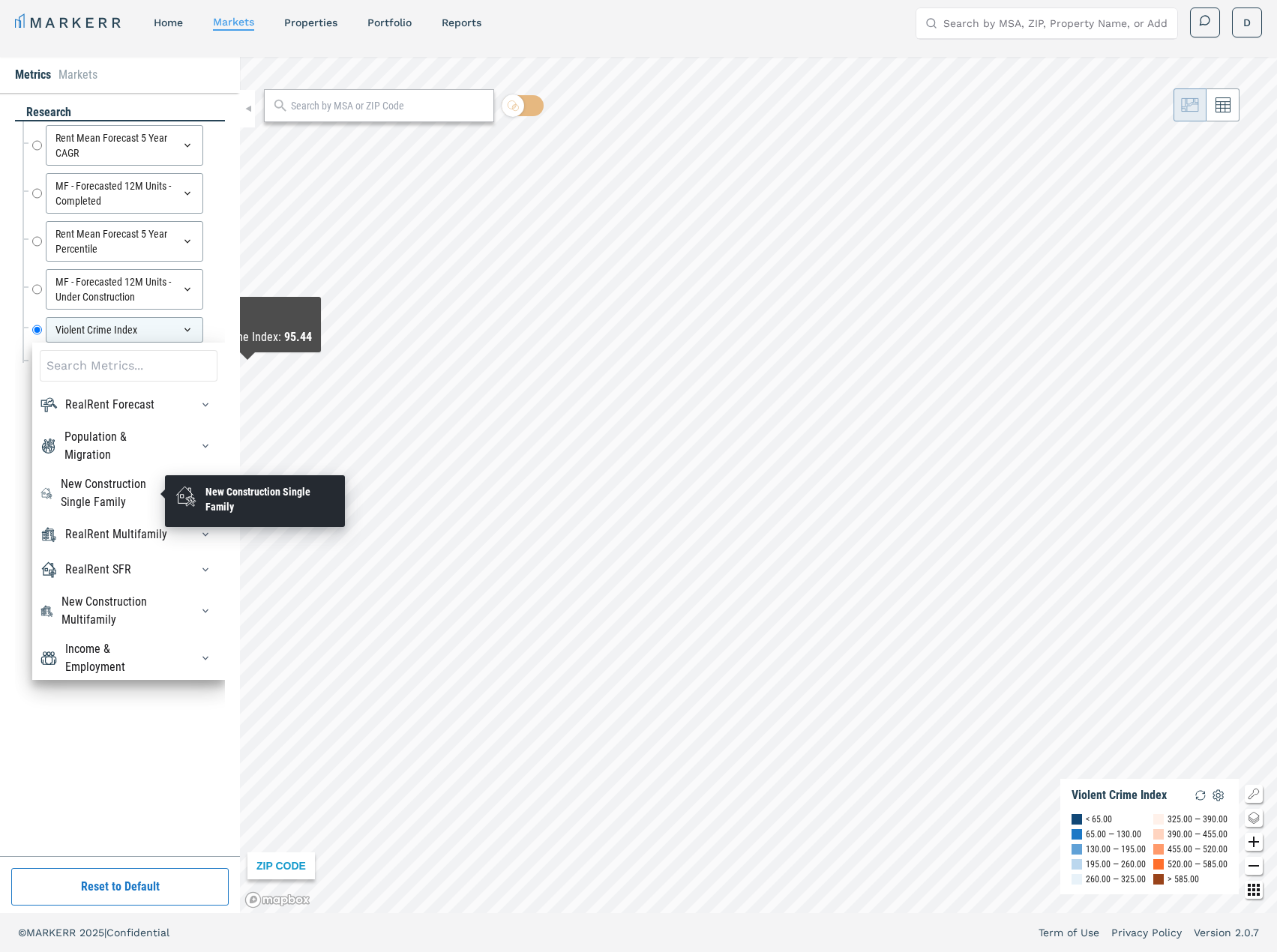
scroll to position [75, 0]
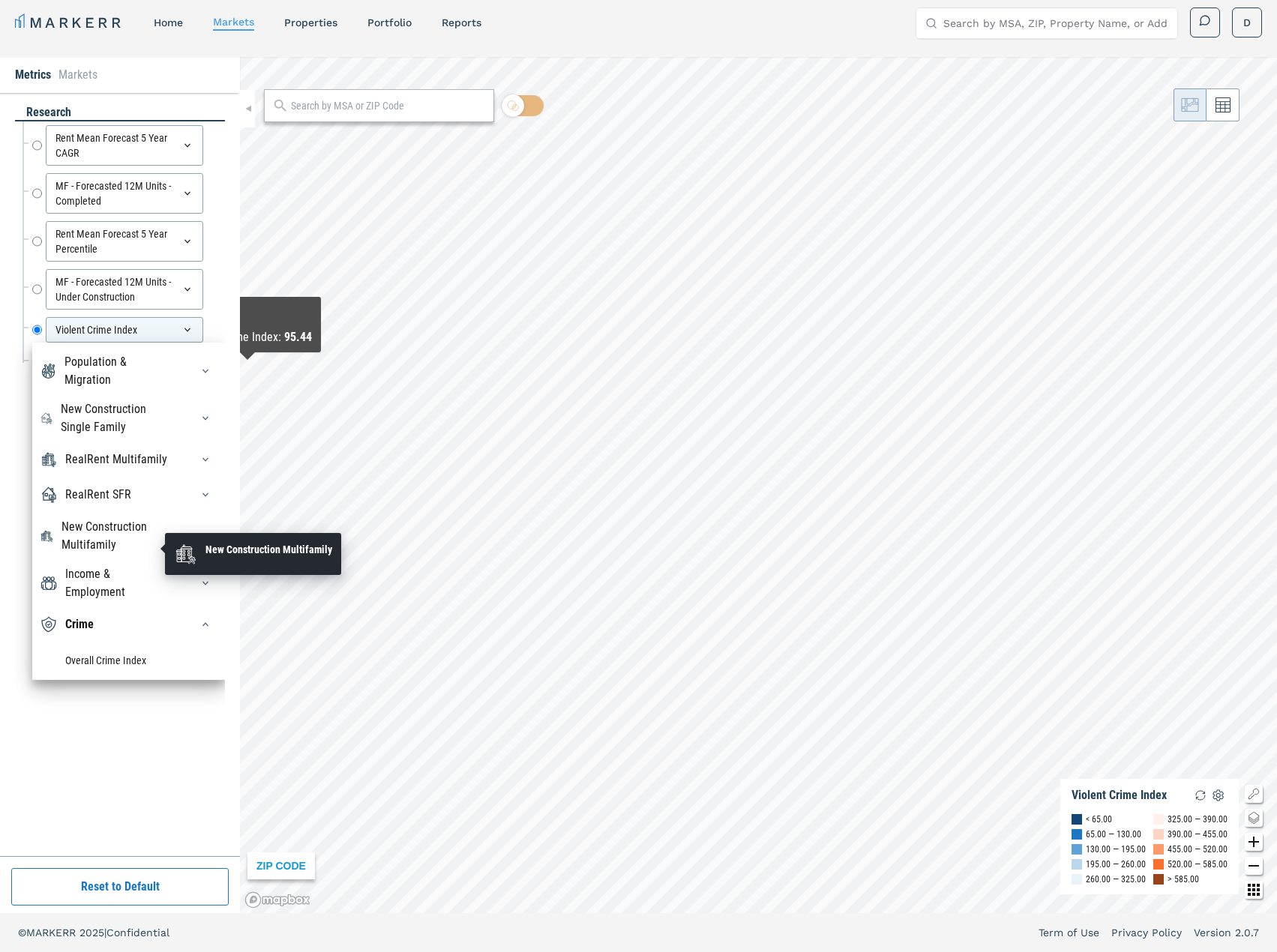
click at [115, 531] on div "New Construction Multifamily" at bounding box center [117, 535] width 111 height 36
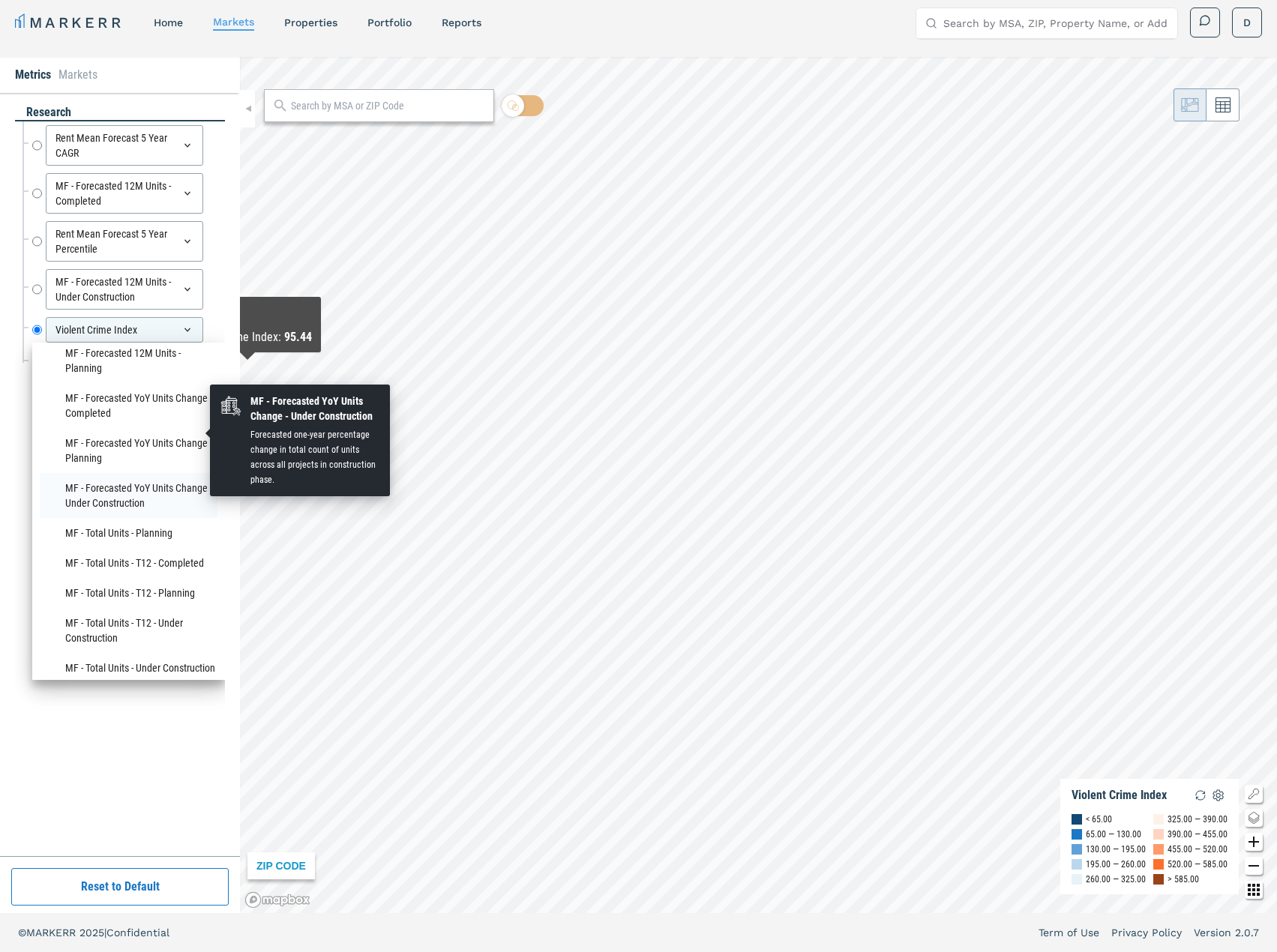
scroll to position [375, 0]
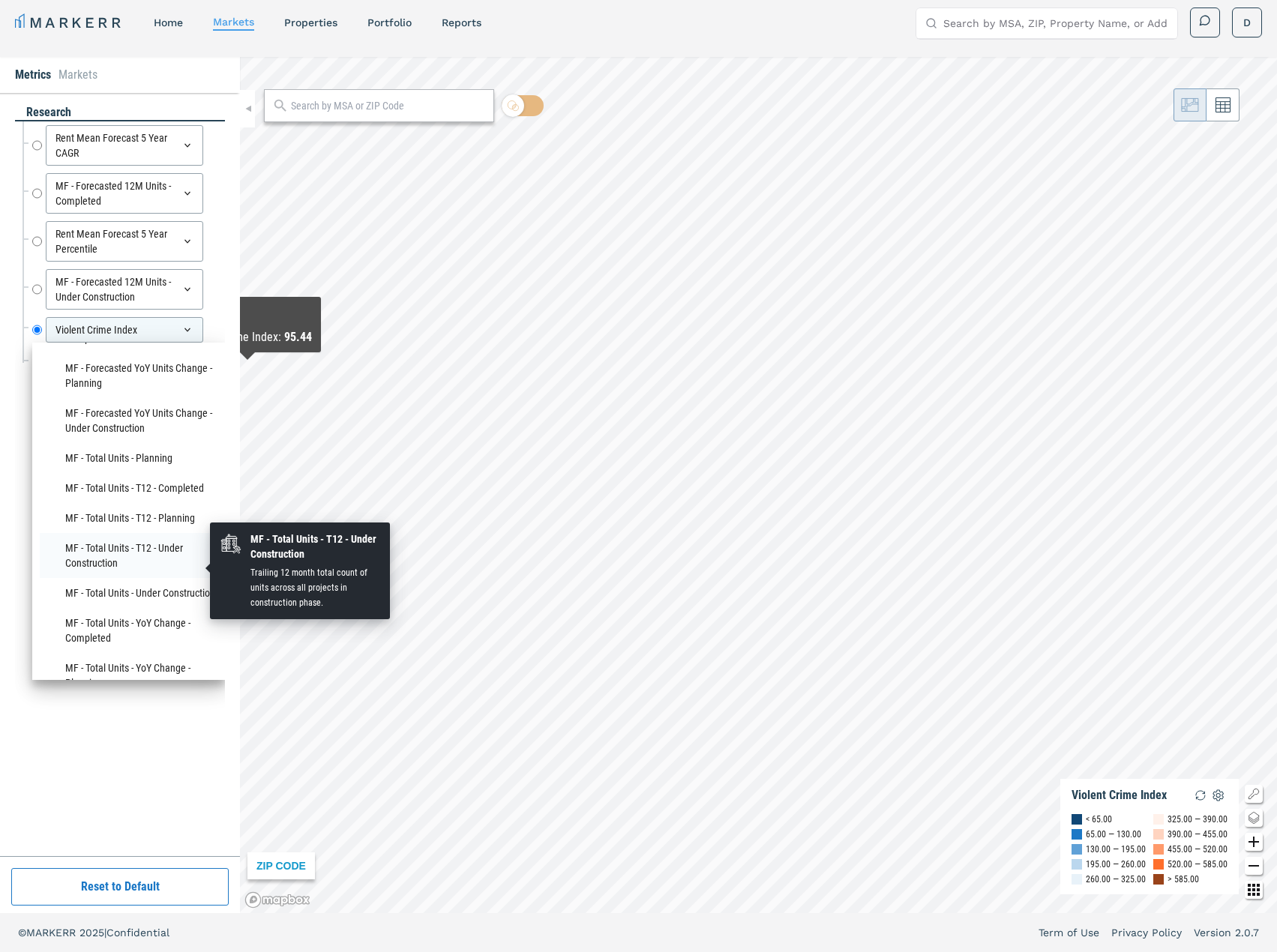
click at [116, 550] on li "MF - Total Units - T12 - Under Construction" at bounding box center [129, 555] width 178 height 45
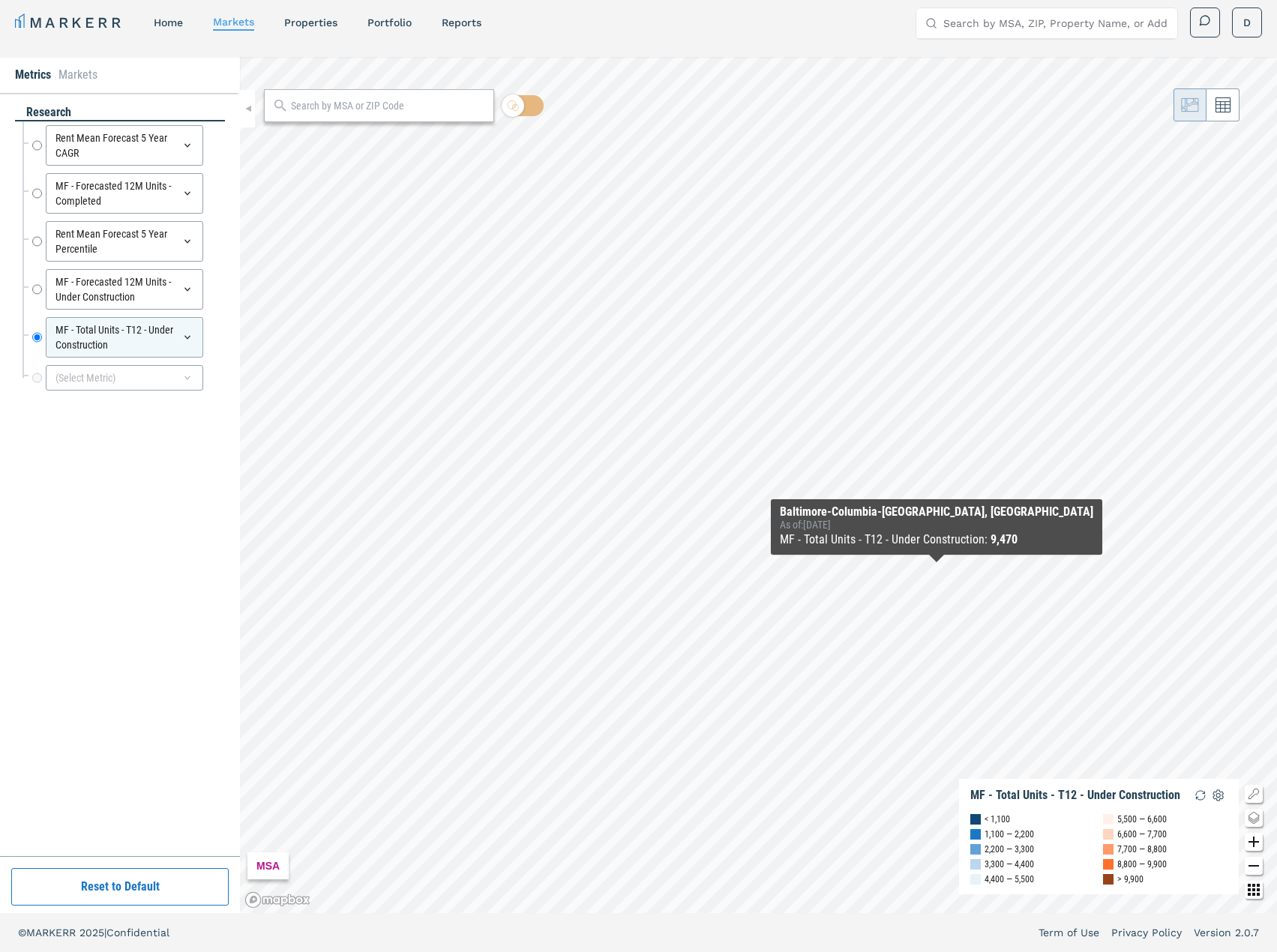
scroll to position [0, 0]
